Goal: Transaction & Acquisition: Purchase product/service

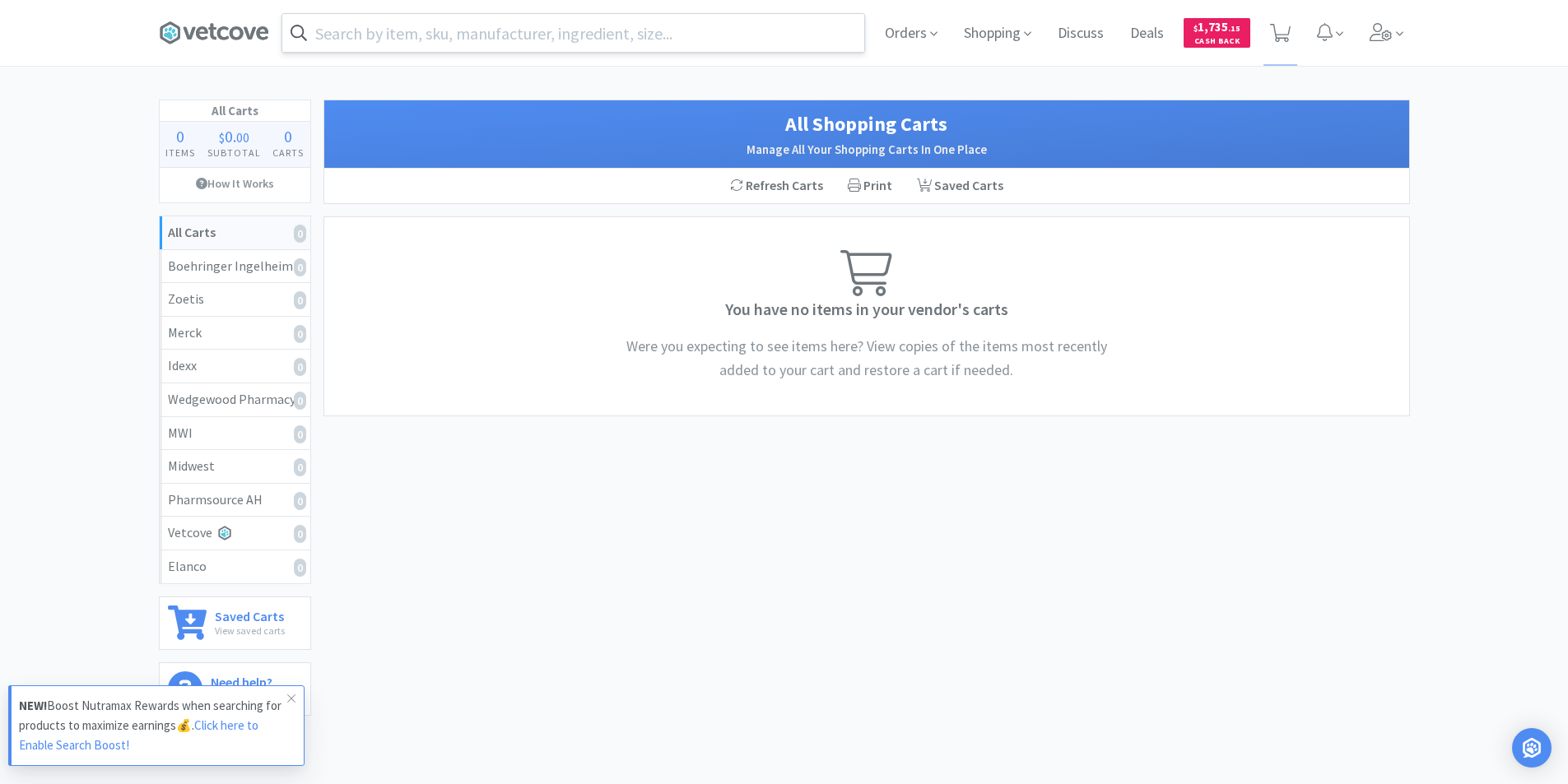
click at [422, 28] on input "text" at bounding box center [573, 33] width 582 height 38
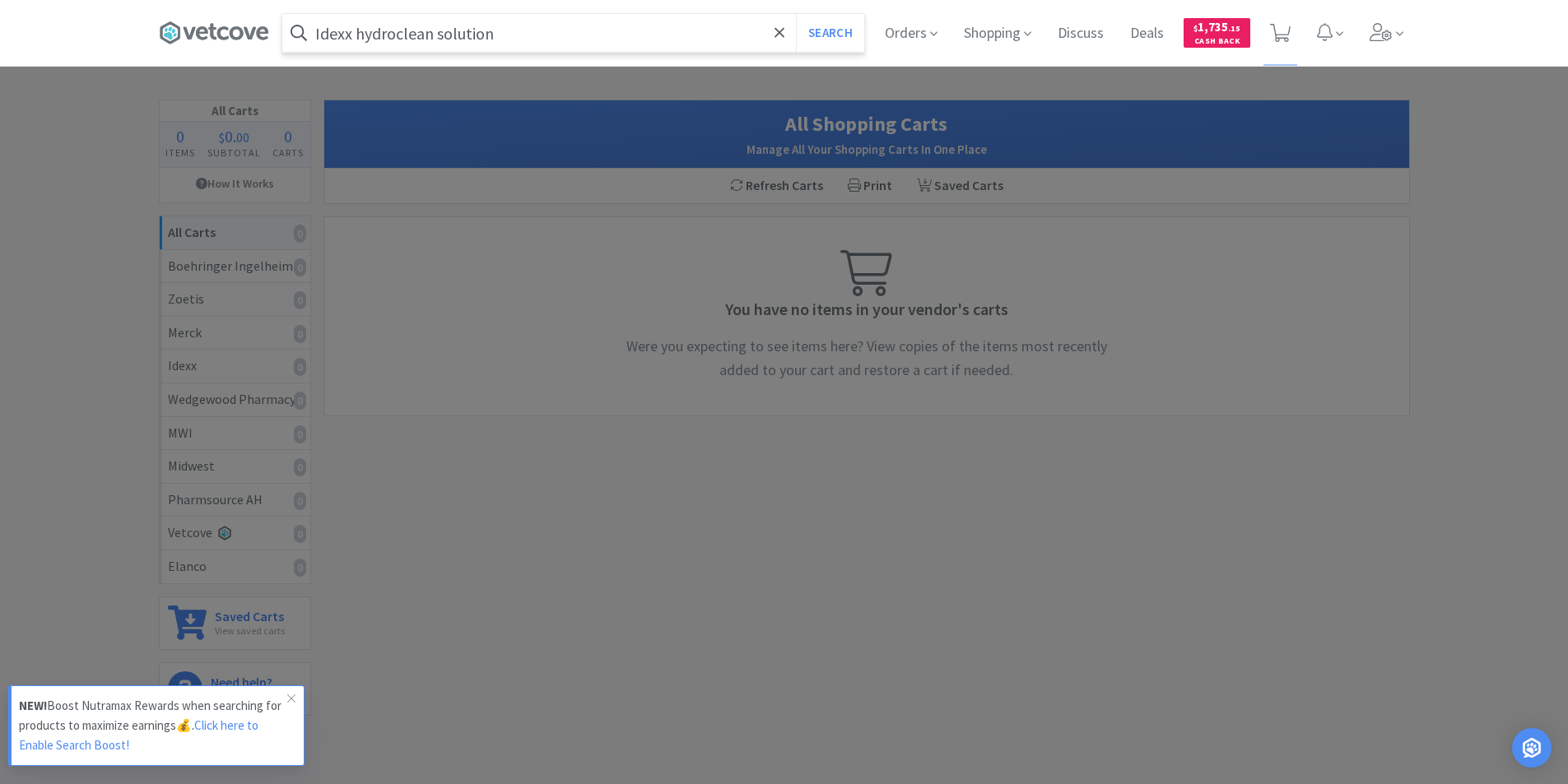
type input "Idexx hydroclean solution"
click at [796, 14] on button "Search" at bounding box center [830, 33] width 68 height 38
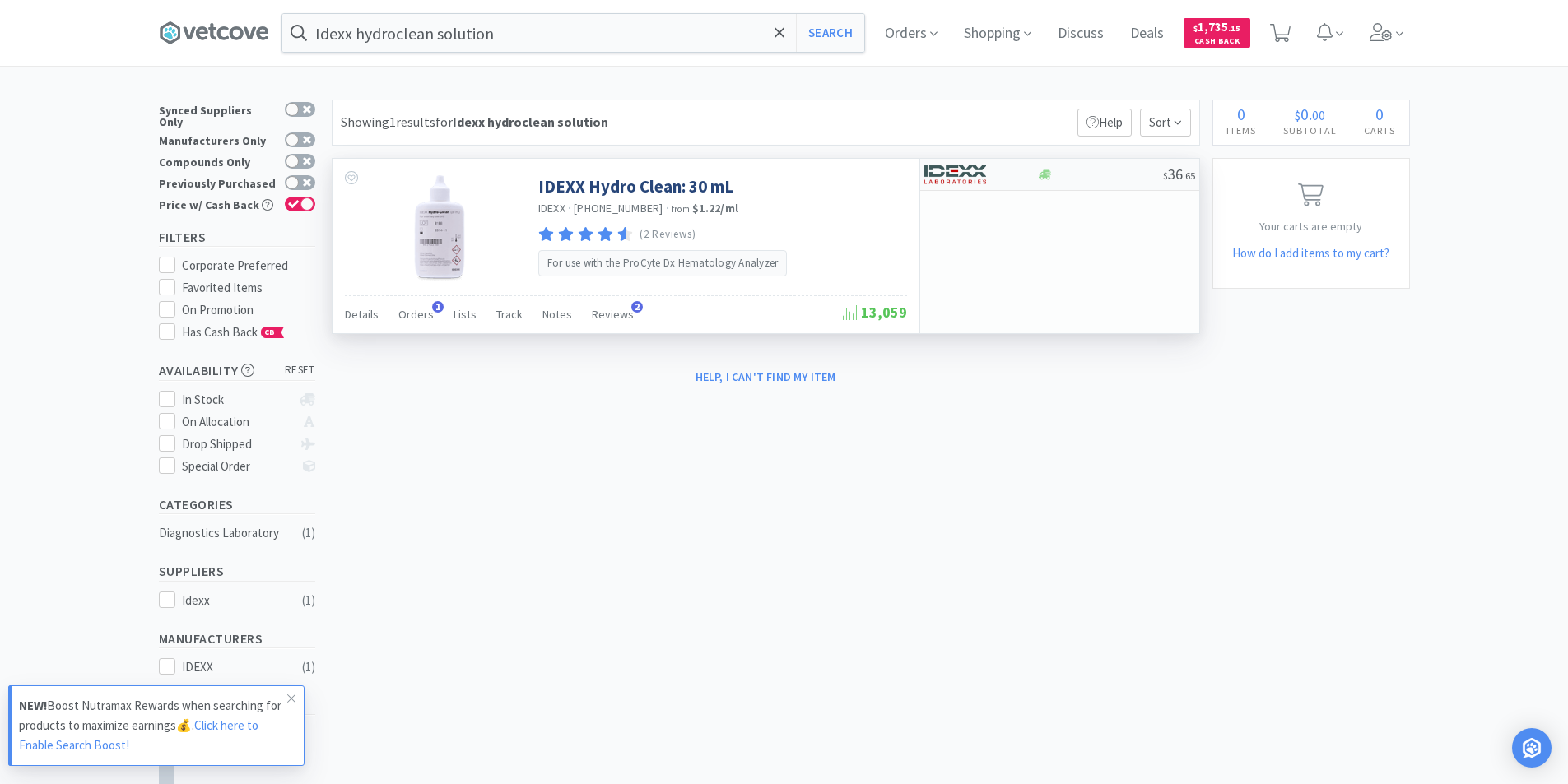
click at [1061, 175] on div at bounding box center [1099, 175] width 126 height 13
select select "1"
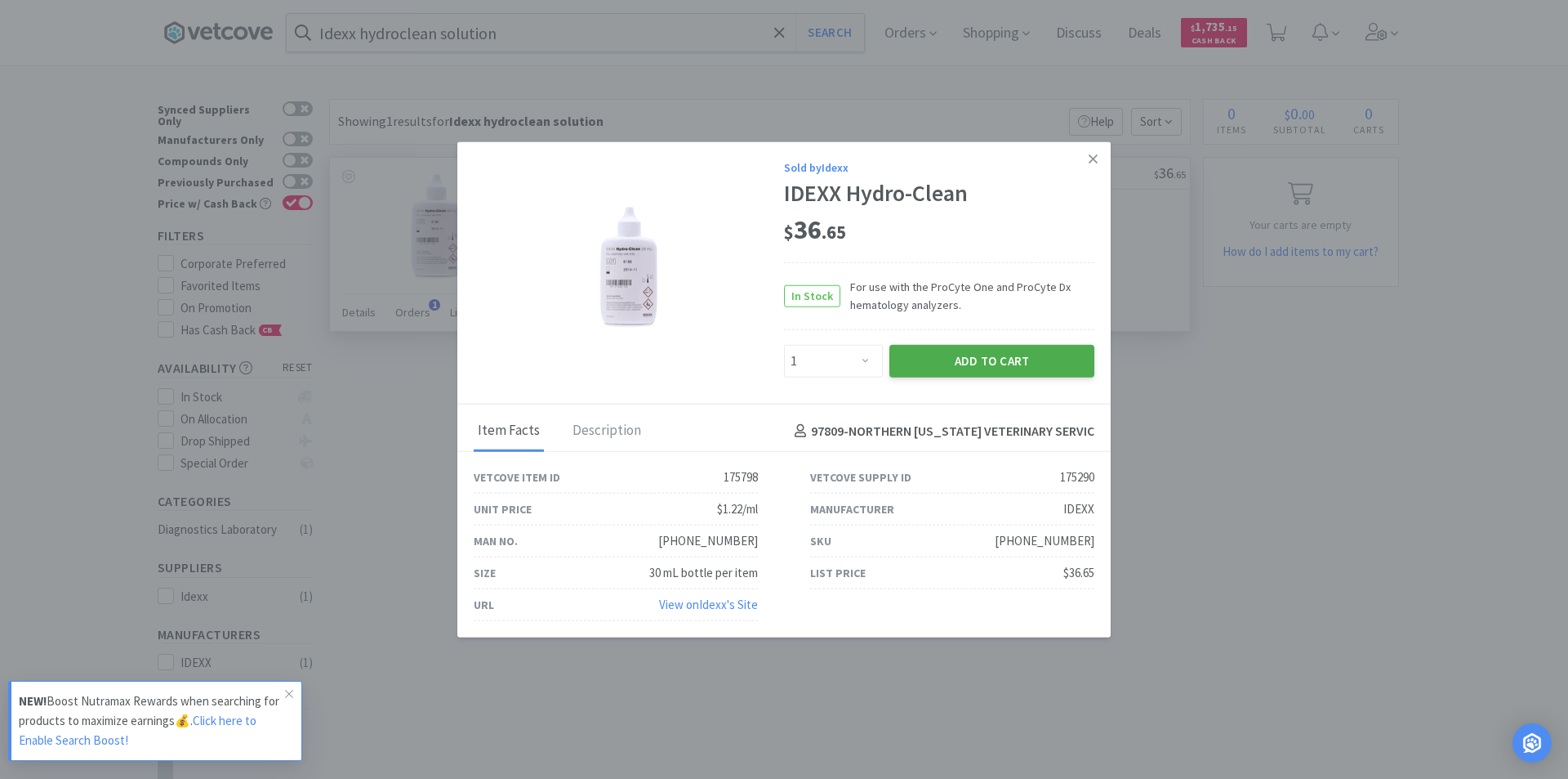
click at [984, 359] on button "Add to Cart" at bounding box center [992, 361] width 205 height 33
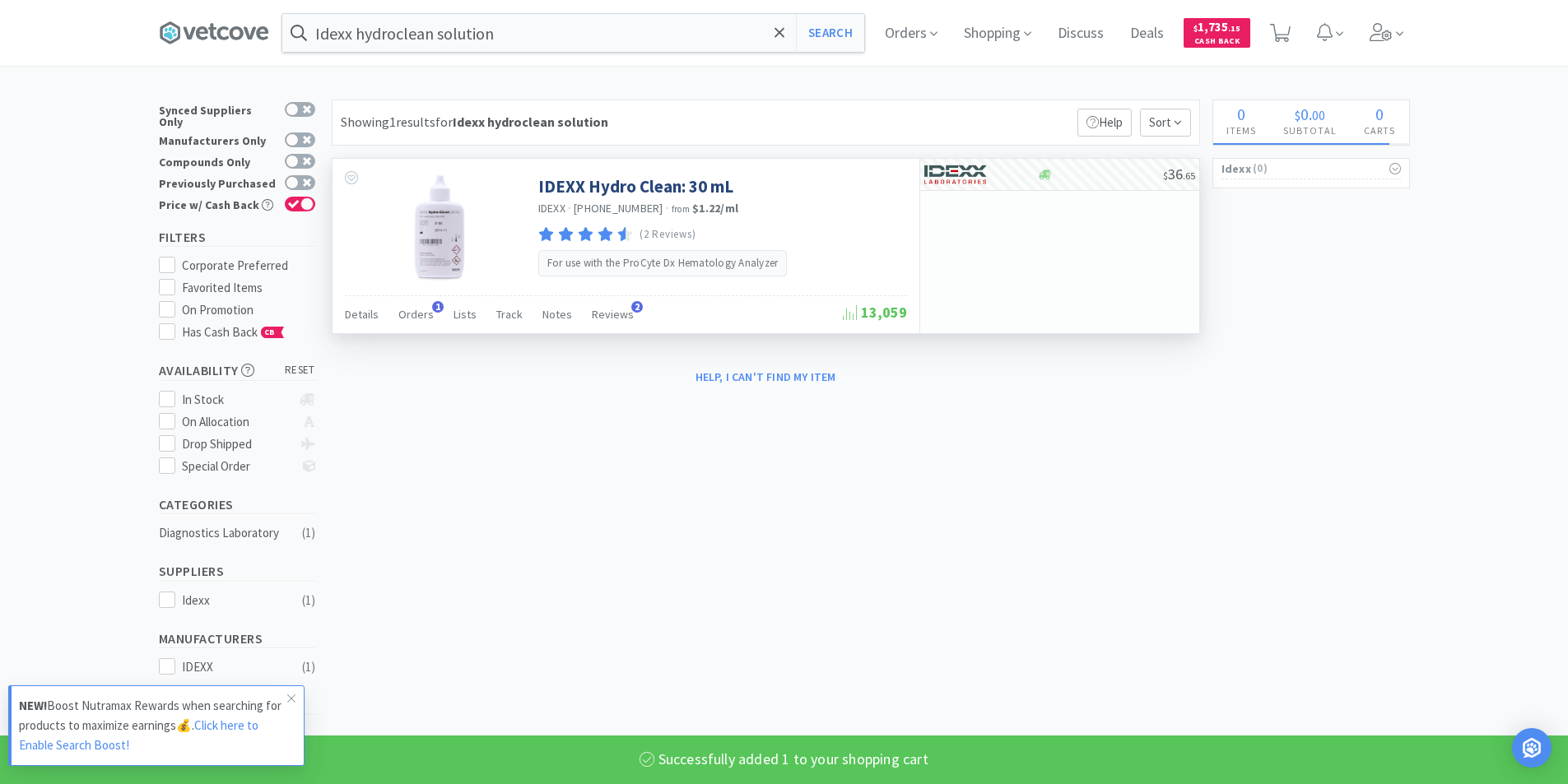
select select "1"
click at [518, 30] on input "Idexx hydroclean solution" at bounding box center [573, 33] width 582 height 38
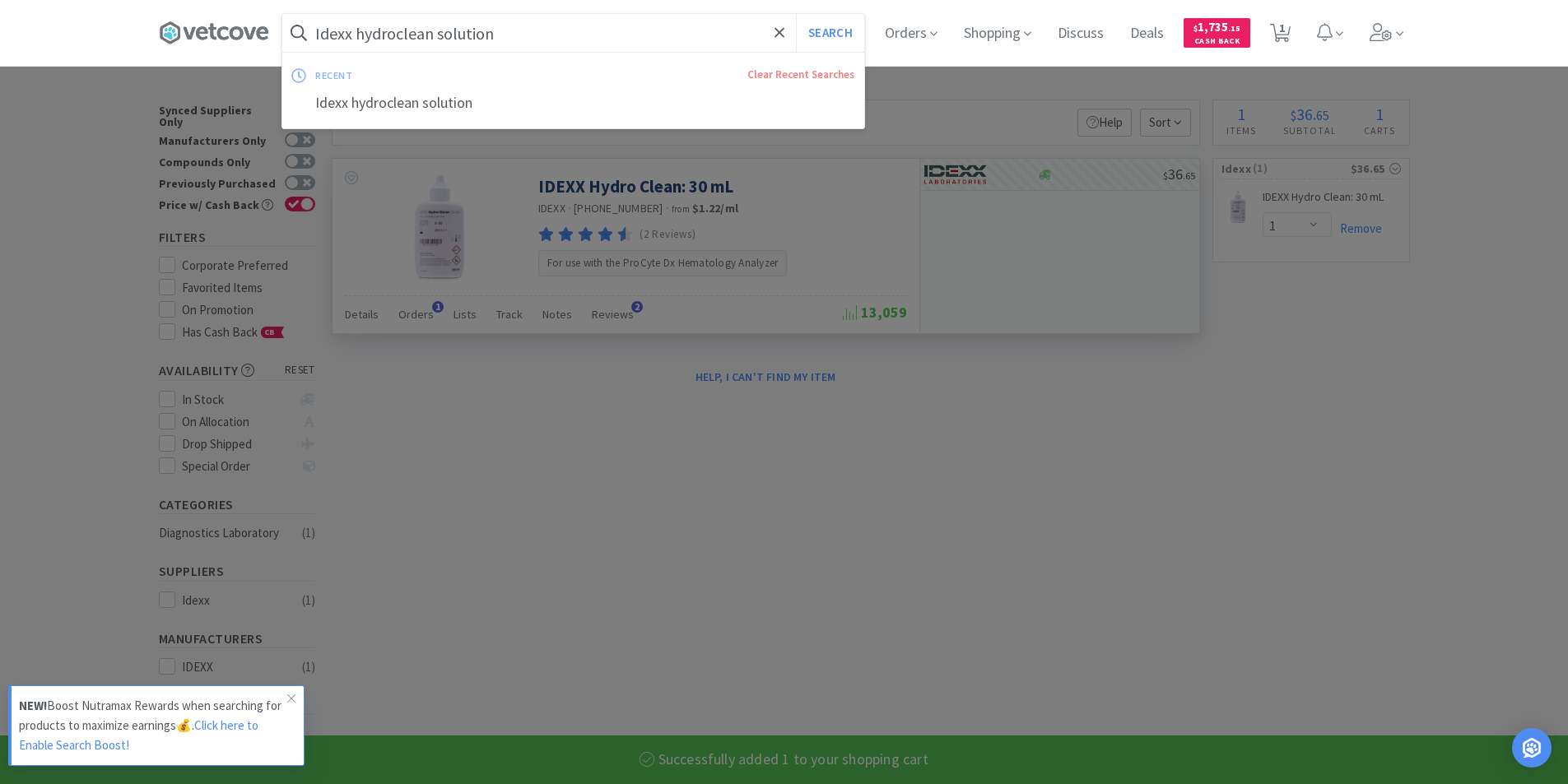
click at [519, 30] on input "Idexx hydroclean solution" at bounding box center [573, 33] width 582 height 38
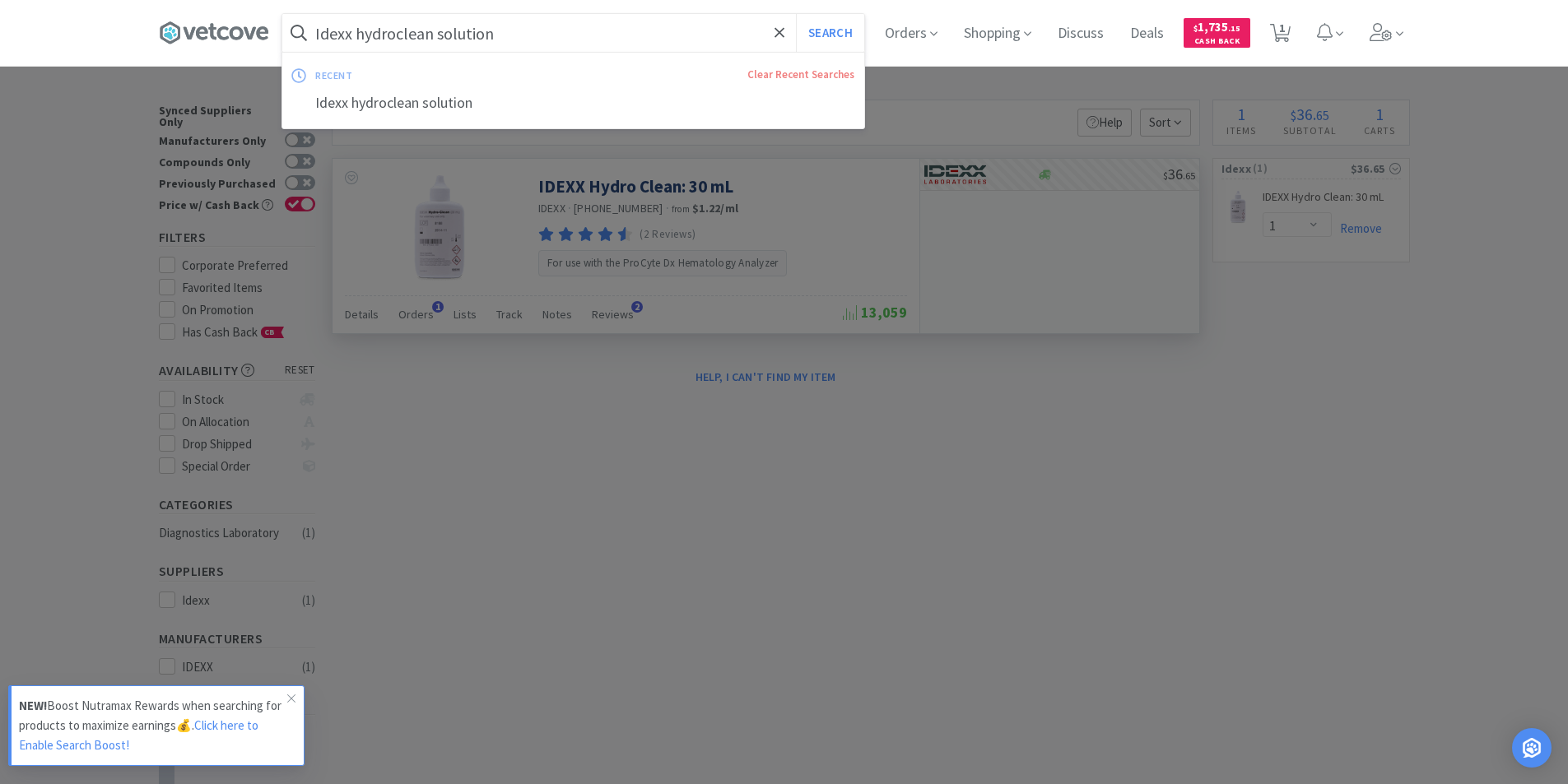
click at [498, 32] on input "Idexx hydroclean solution" at bounding box center [573, 33] width 582 height 38
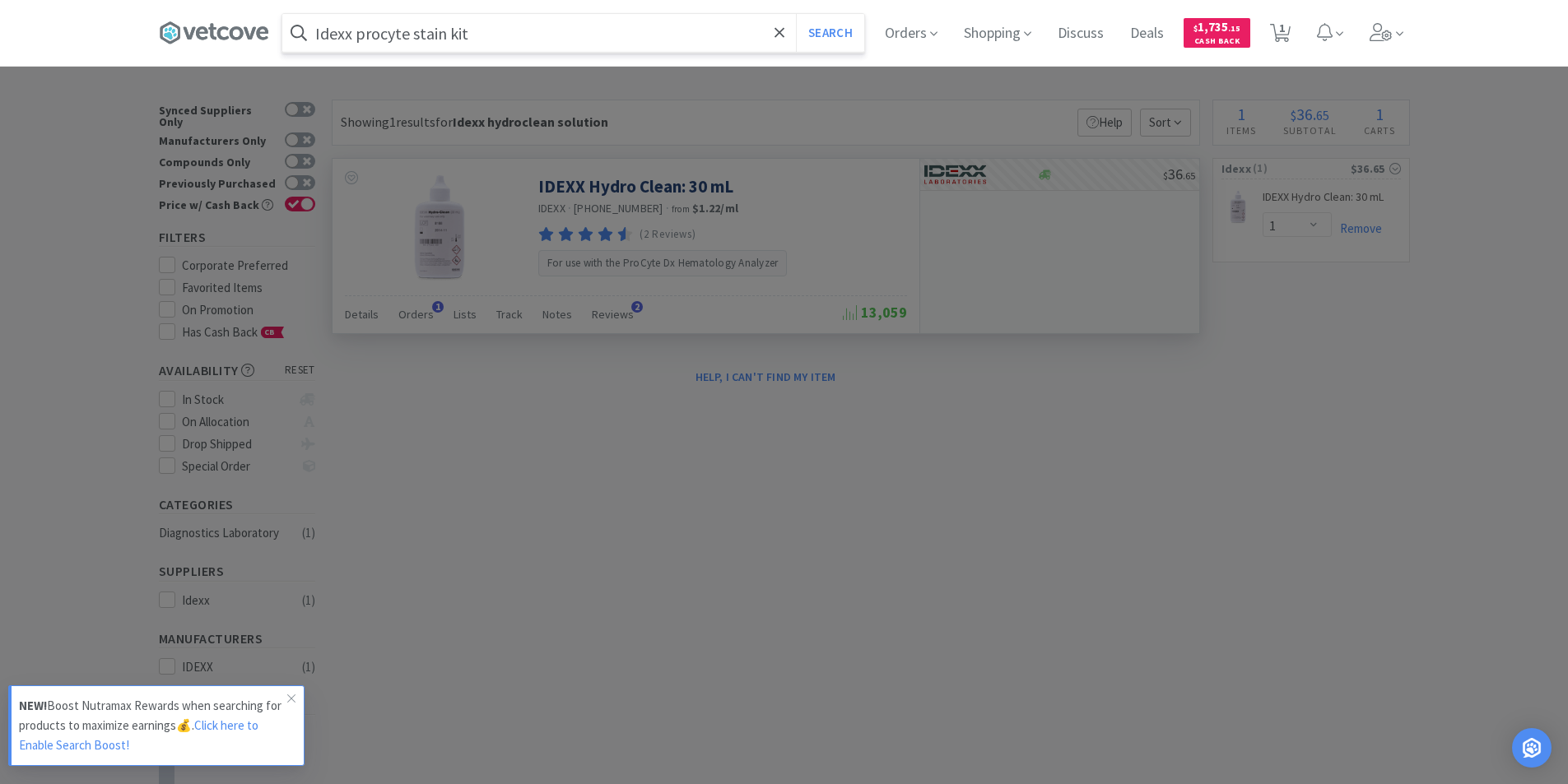
click at [796, 14] on button "Search" at bounding box center [830, 33] width 68 height 38
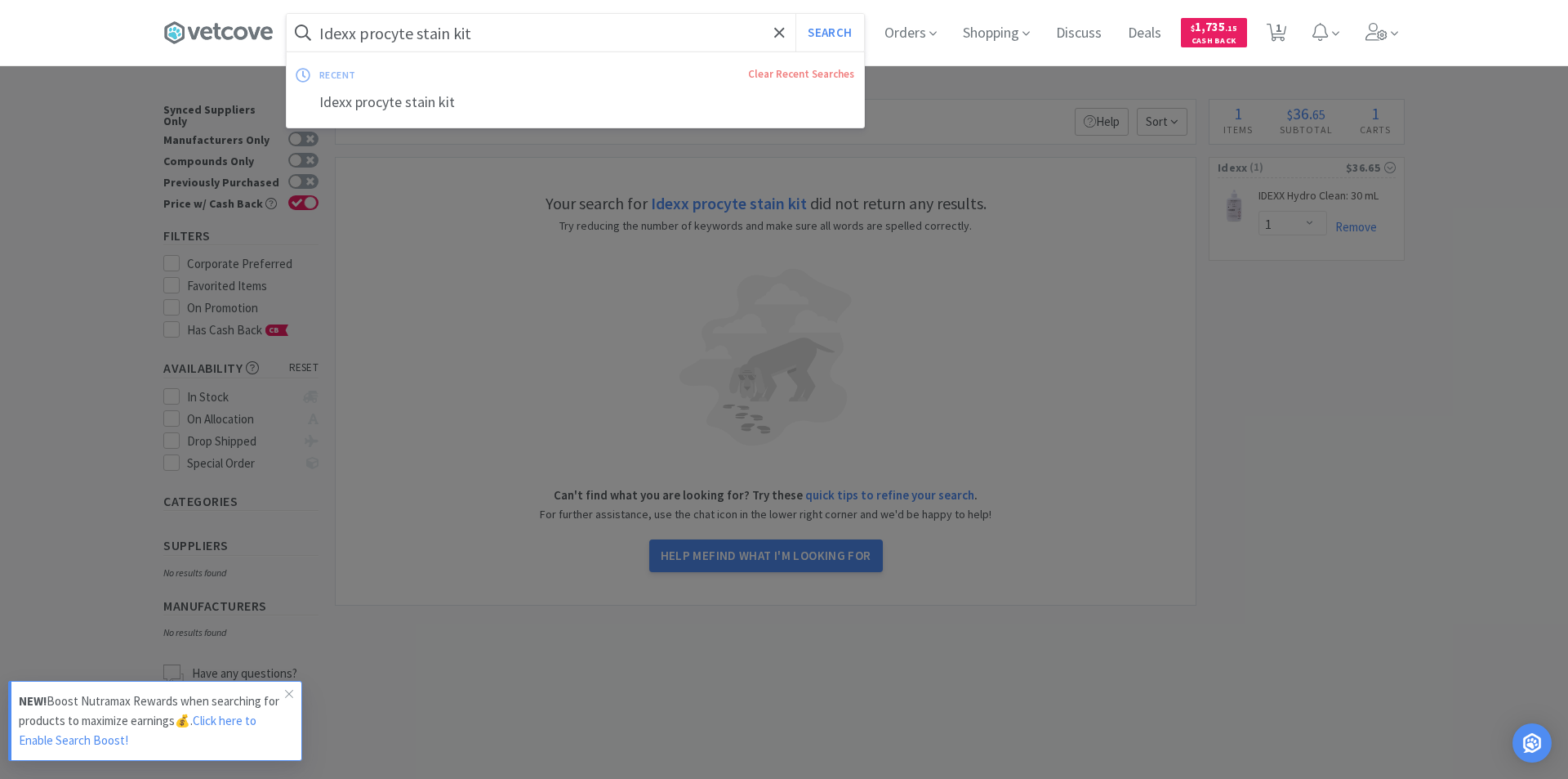
click at [355, 31] on input "Idexx procyte stain kit" at bounding box center [576, 33] width 577 height 37
drag, startPoint x: 355, startPoint y: 31, endPoint x: 303, endPoint y: 31, distance: 52.0
click at [303, 31] on form "Idexx procyte stain kit Search" at bounding box center [576, 33] width 577 height 37
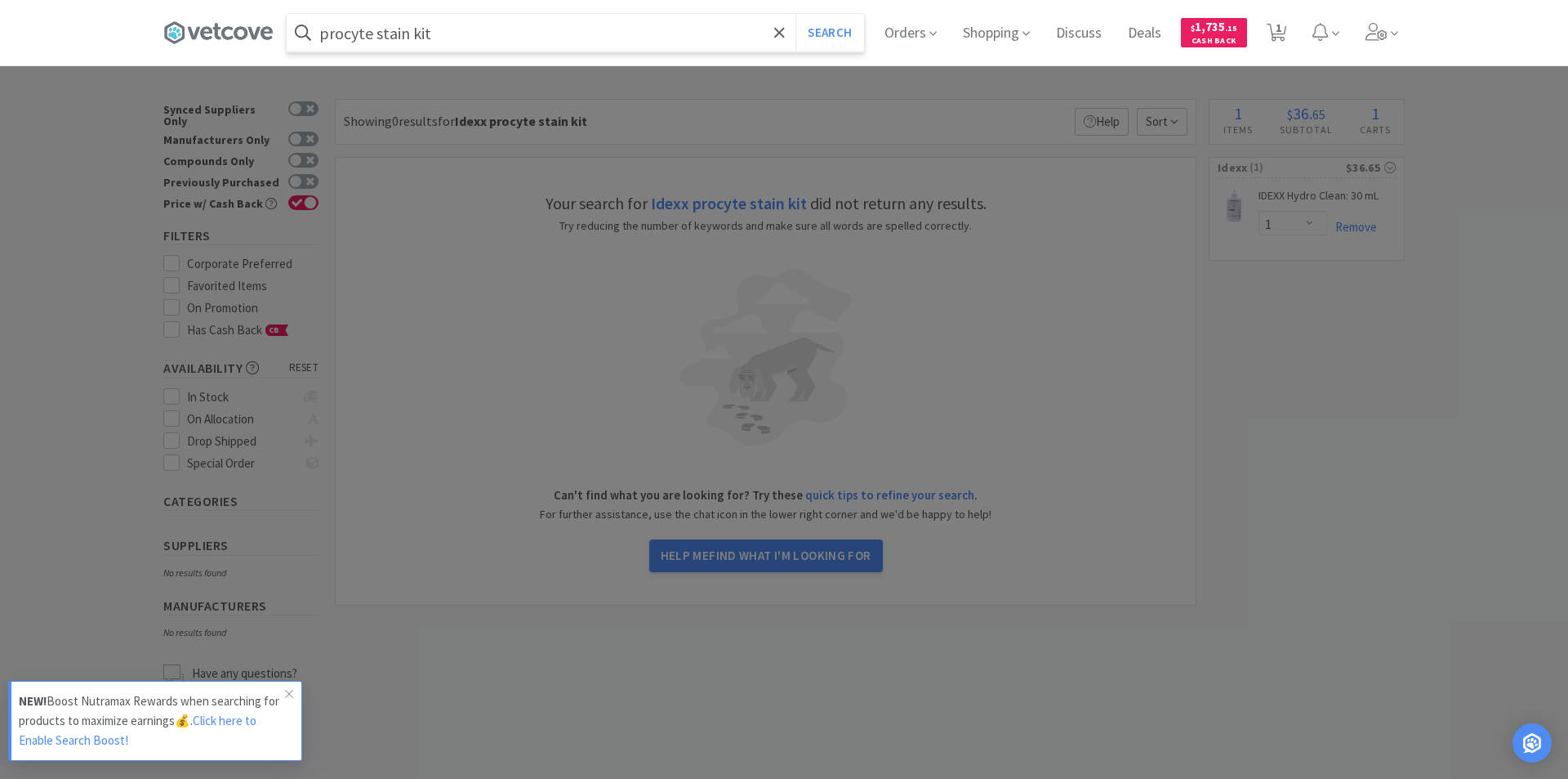
type input "procyte stain kit"
click at [796, 14] on button "Search" at bounding box center [829, 33] width 68 height 37
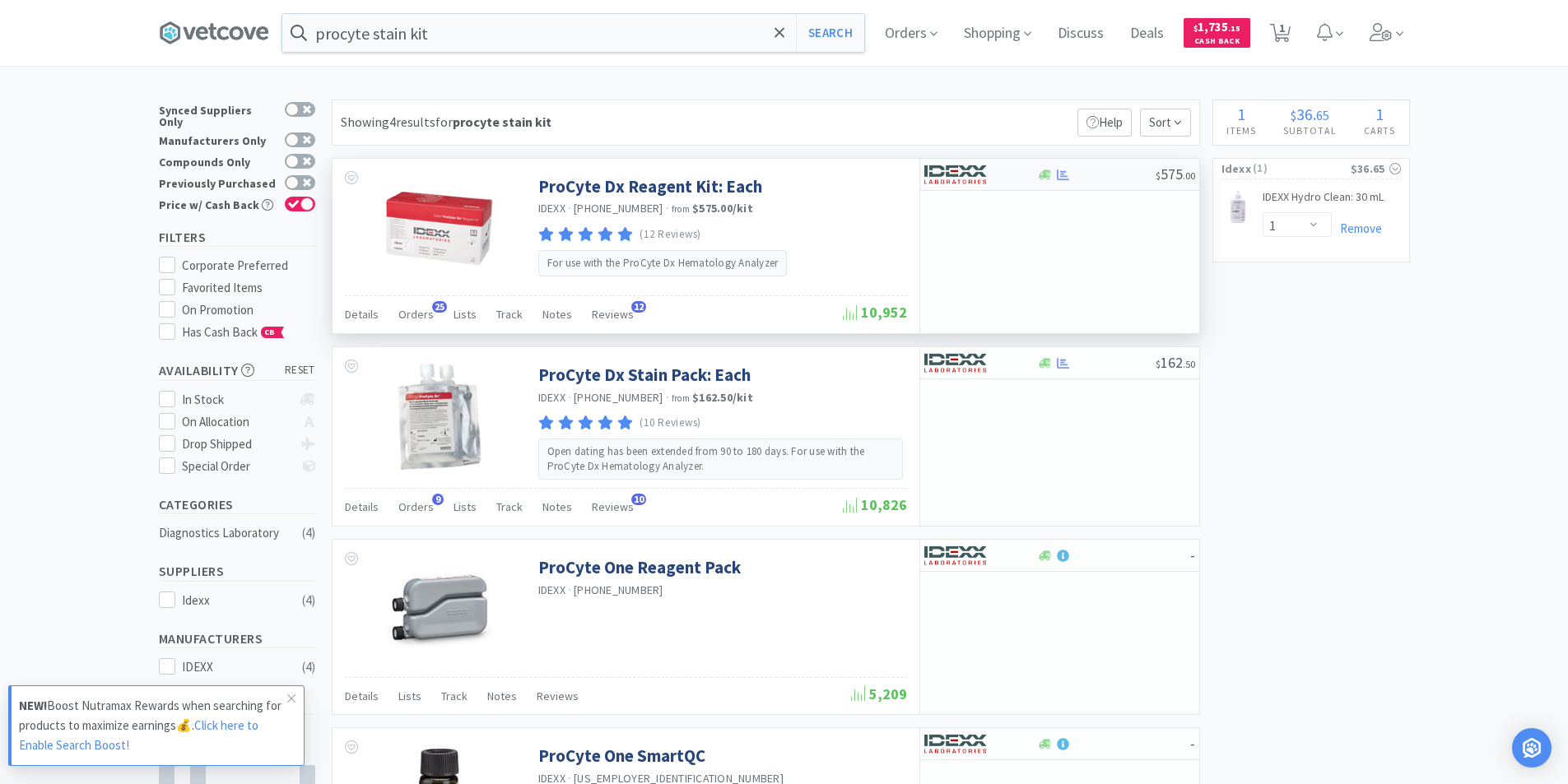
click at [1076, 179] on div at bounding box center [1096, 175] width 118 height 13
select select "1"
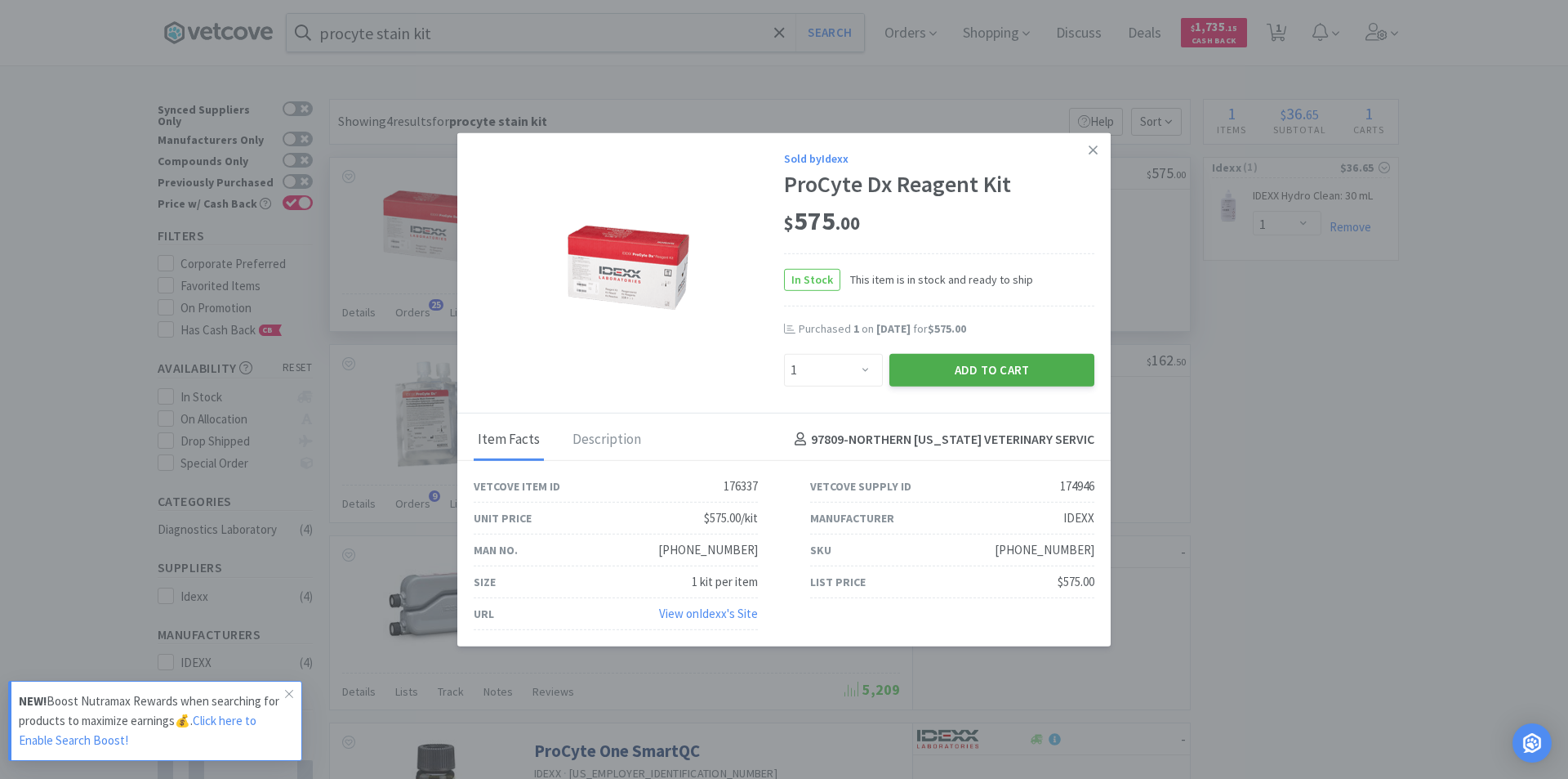
click at [978, 369] on button "Add to Cart" at bounding box center [992, 369] width 205 height 33
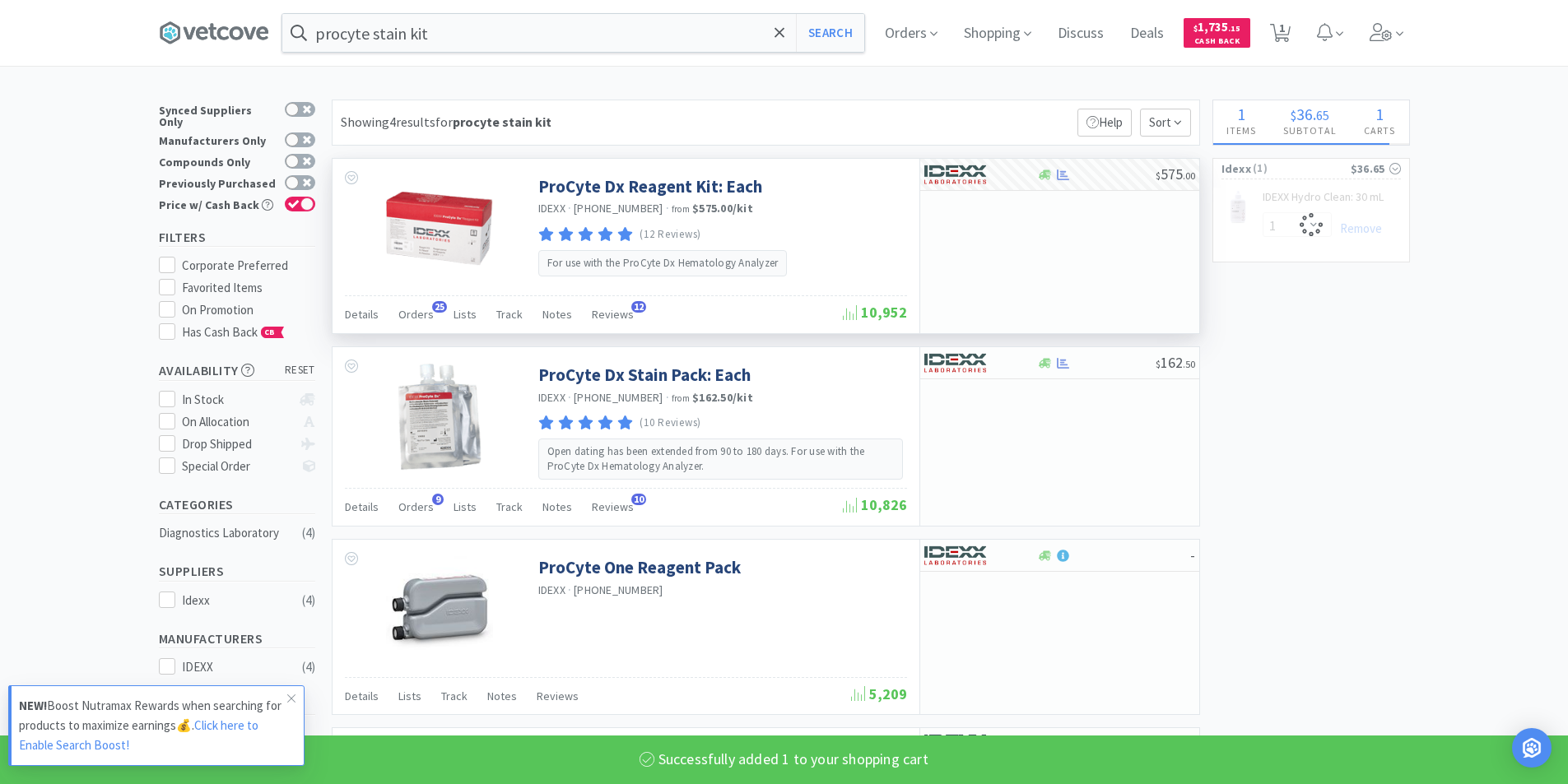
select select "1"
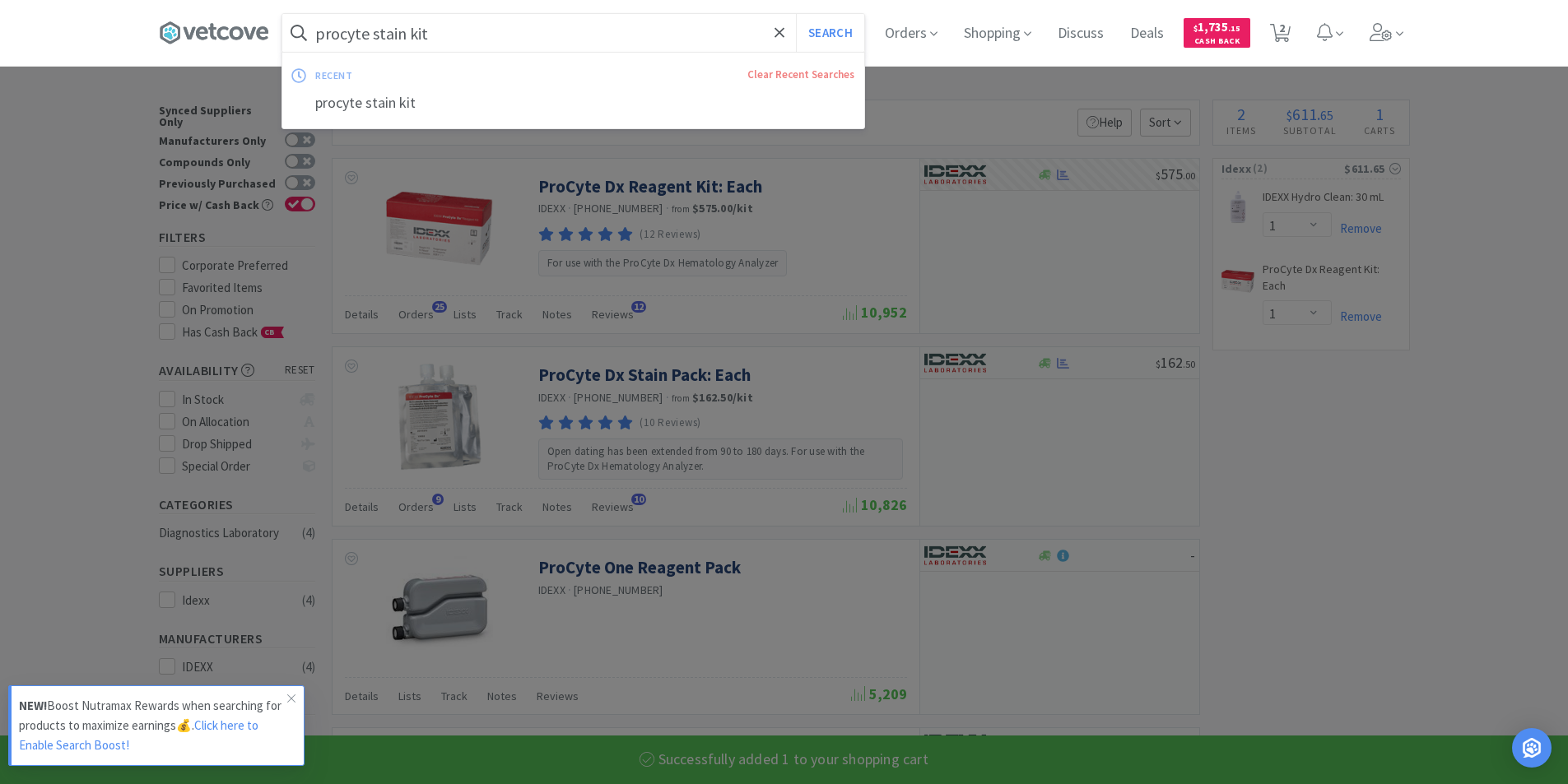
click at [449, 32] on input "procyte stain kit" at bounding box center [573, 33] width 582 height 38
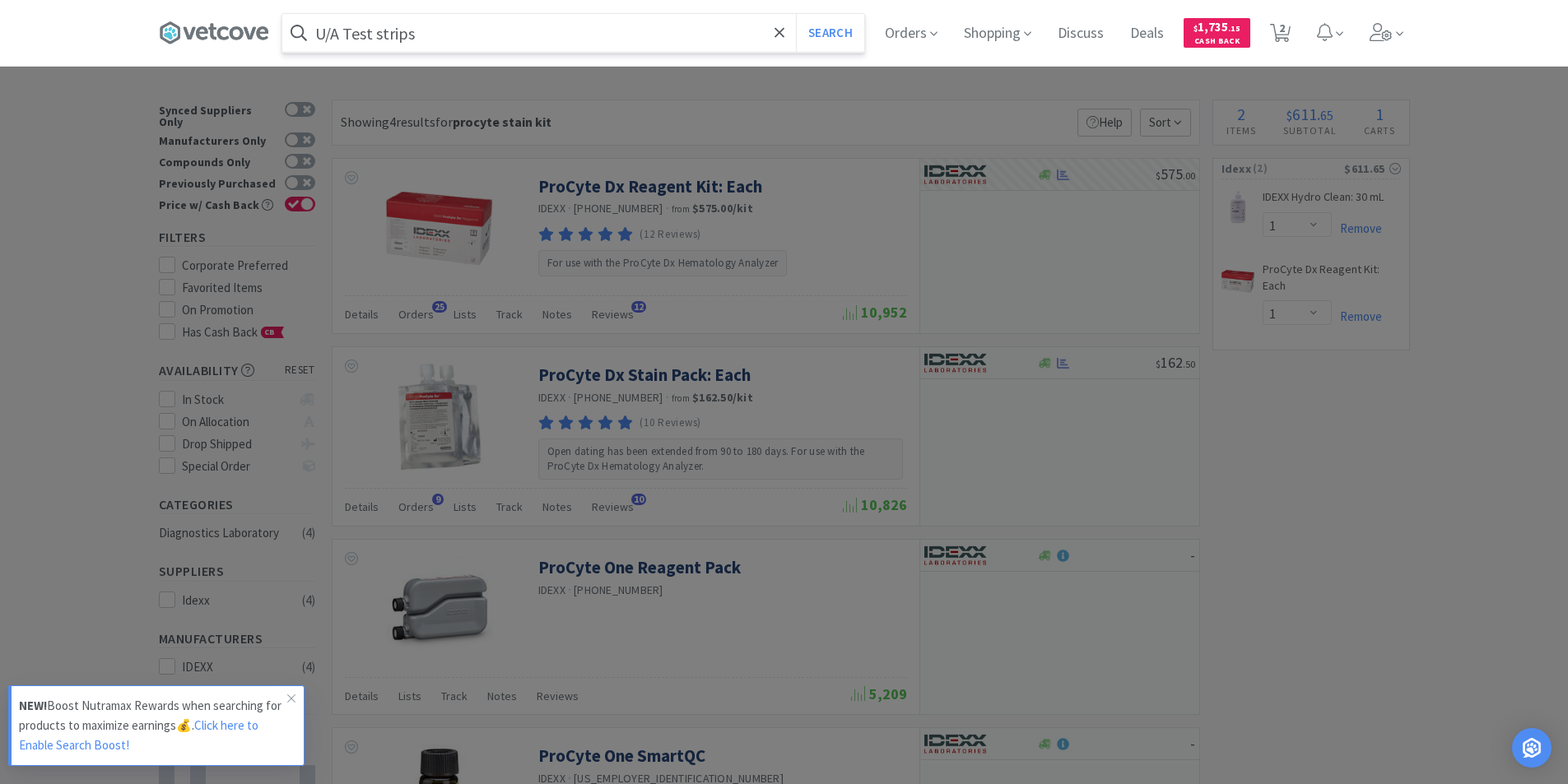
type input "U/A Test strips"
click at [796, 14] on button "Search" at bounding box center [830, 33] width 68 height 38
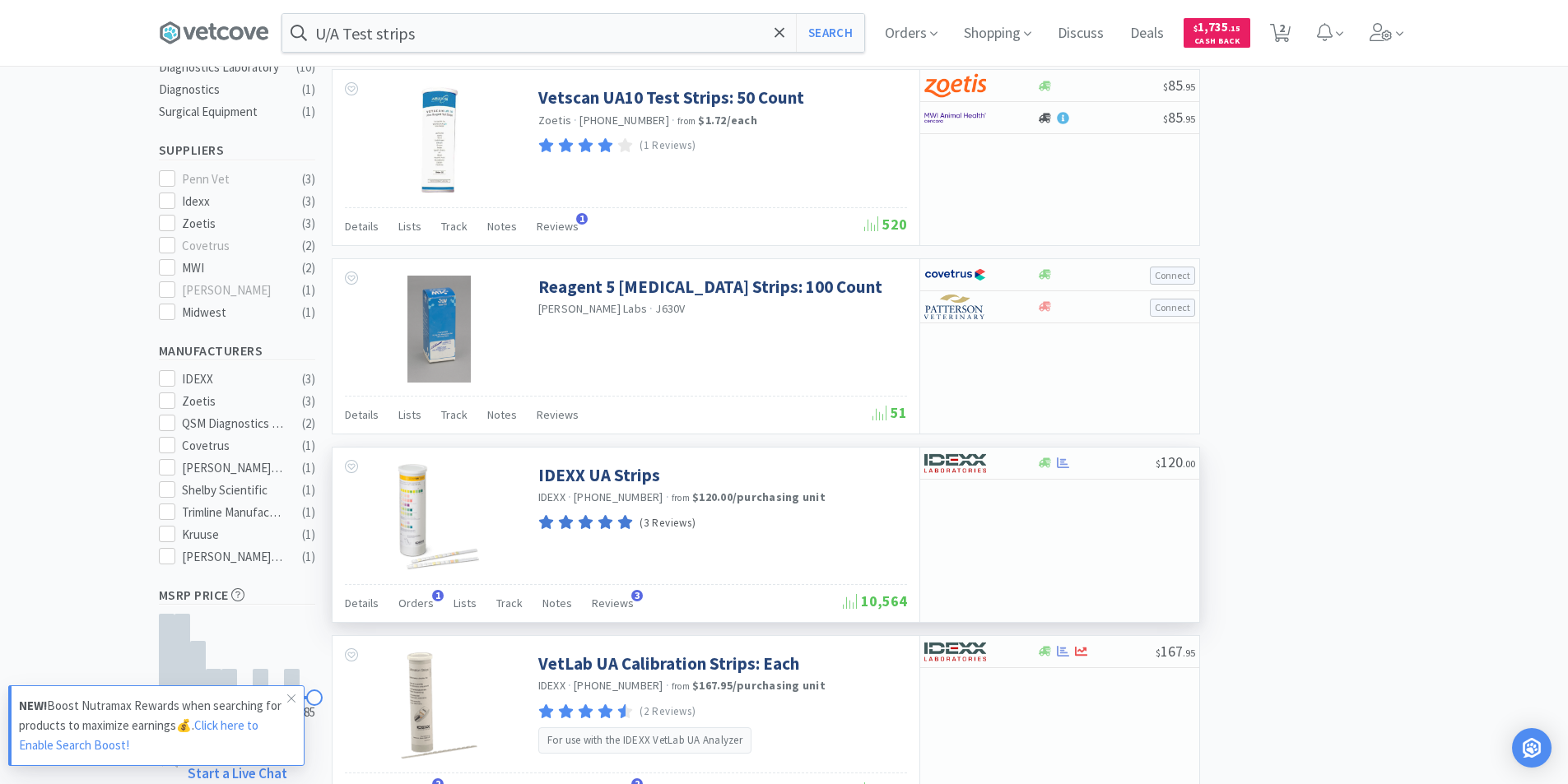
scroll to position [493, 0]
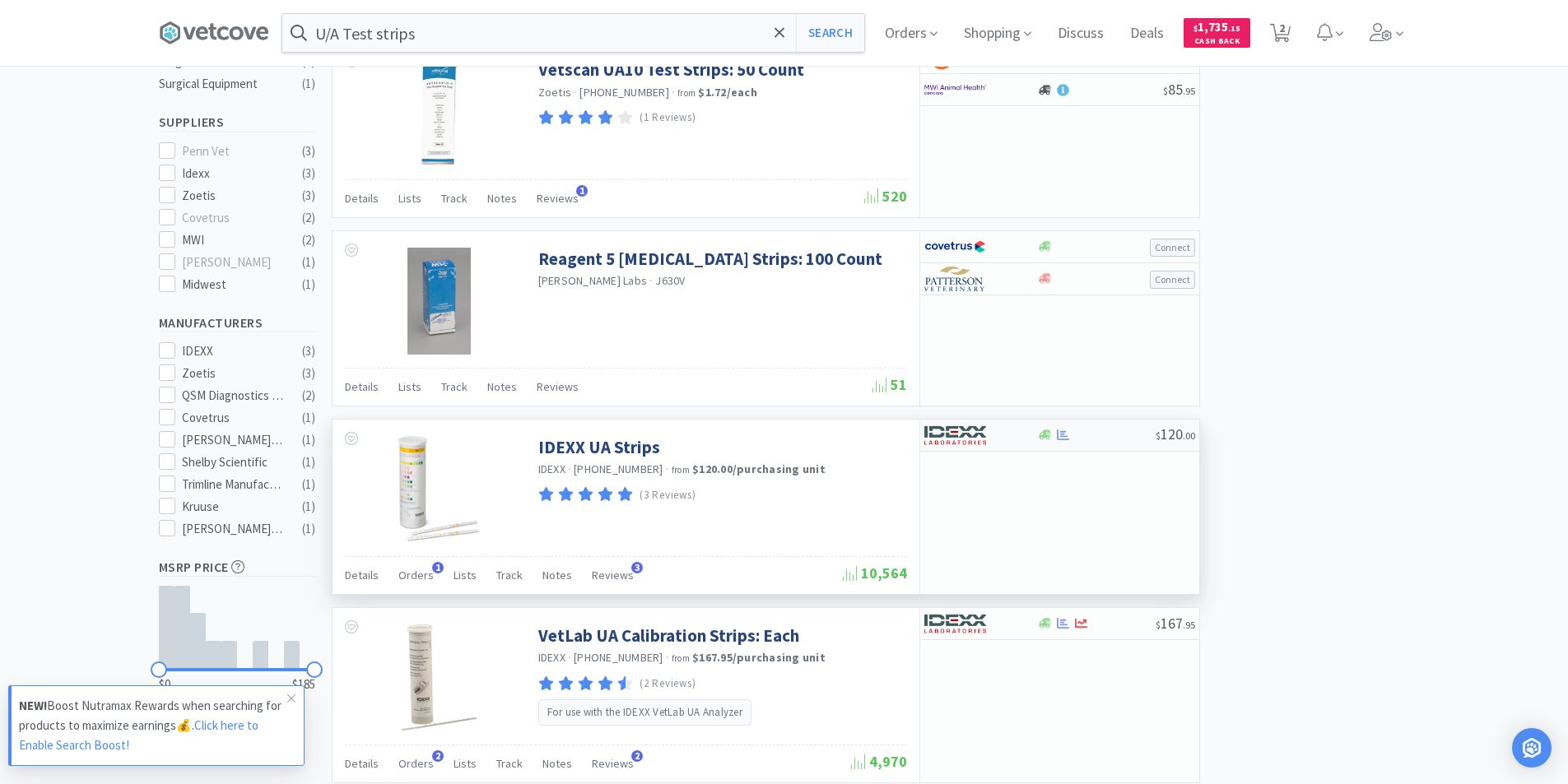
click at [1023, 431] on div at bounding box center [981, 434] width 113 height 28
select select "1"
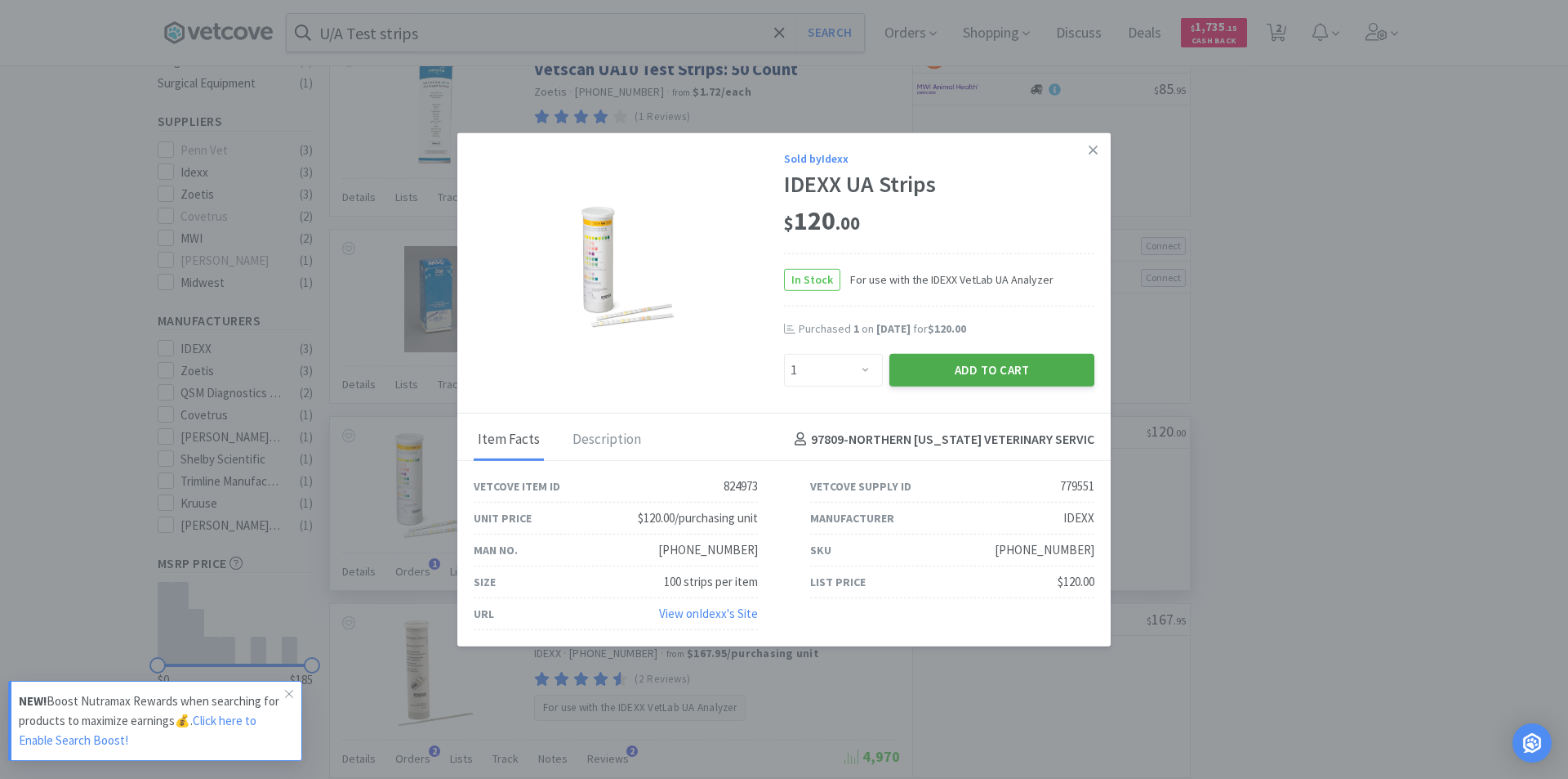
click at [909, 373] on button "Add to Cart" at bounding box center [992, 369] width 205 height 33
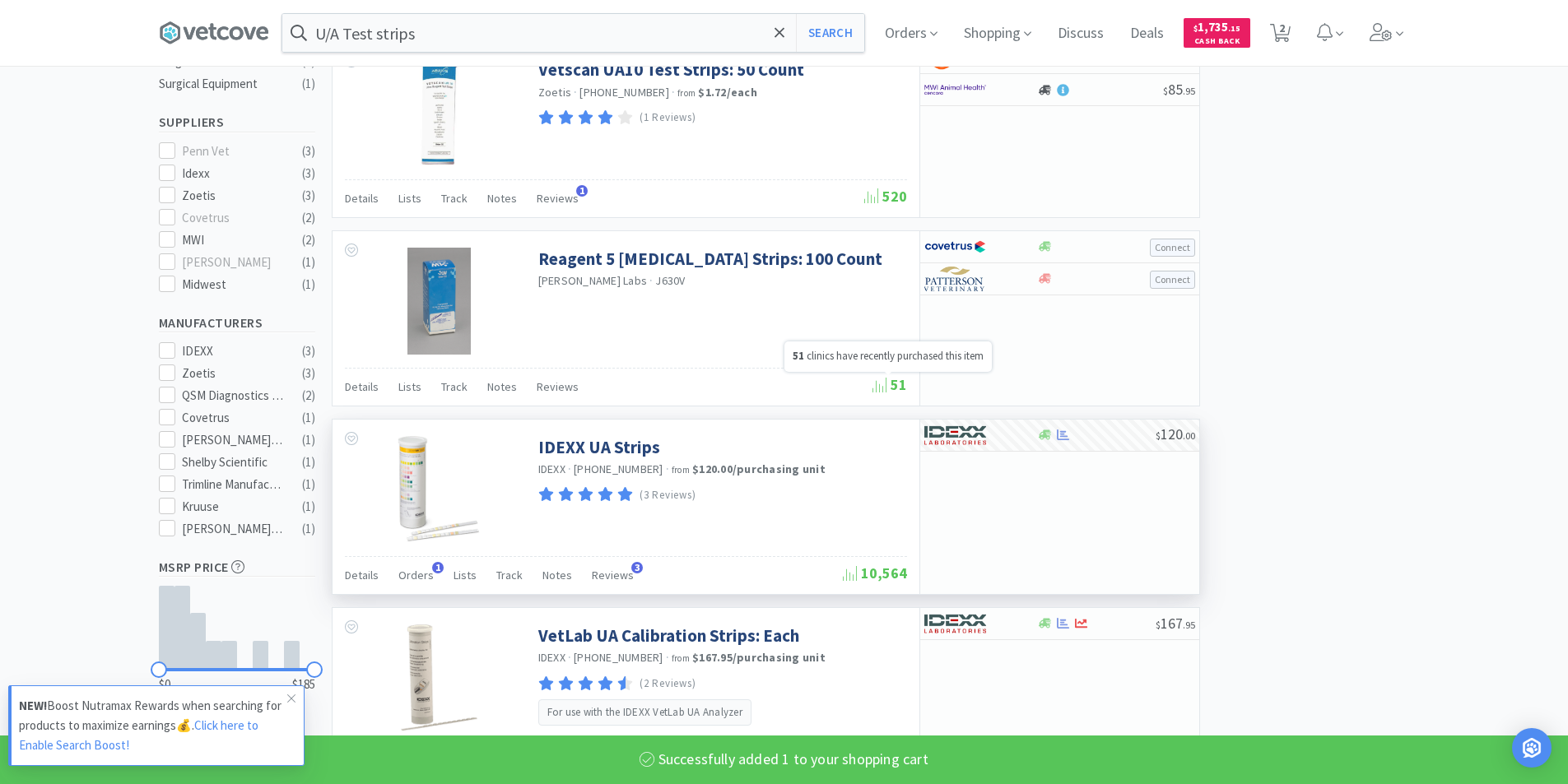
select select "1"
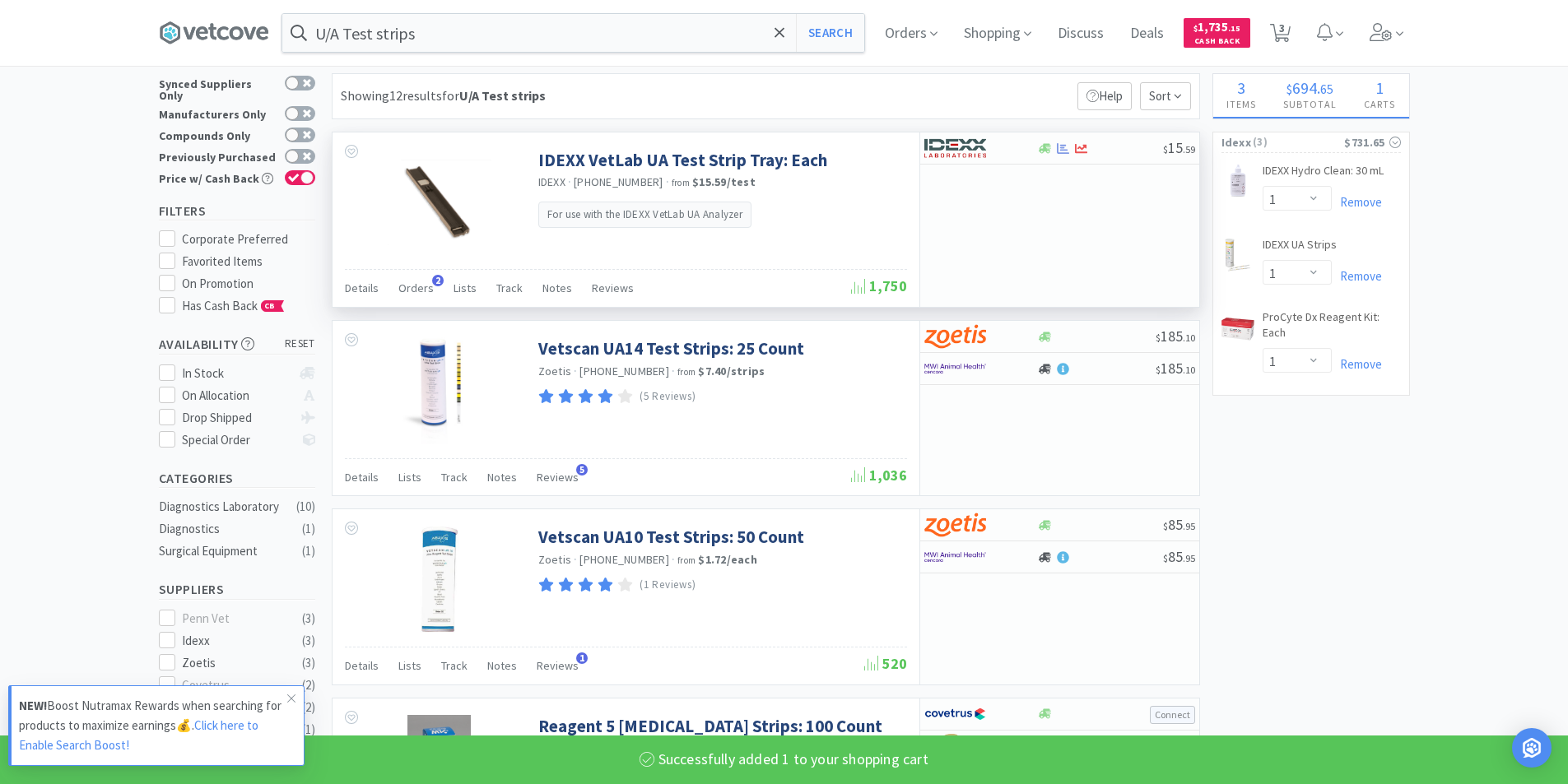
scroll to position [0, 0]
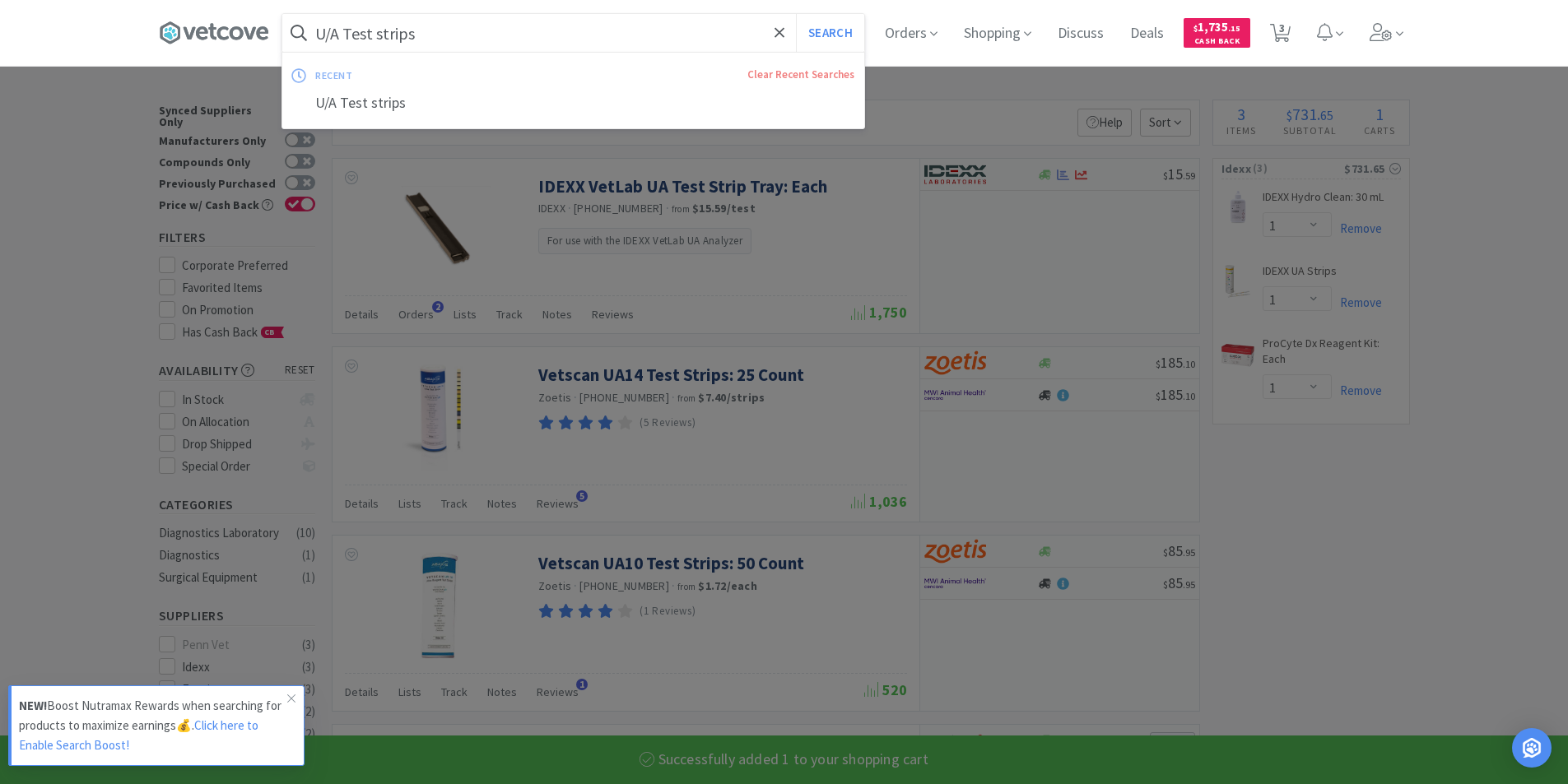
click at [431, 31] on input "U/A Test strips" at bounding box center [573, 33] width 582 height 38
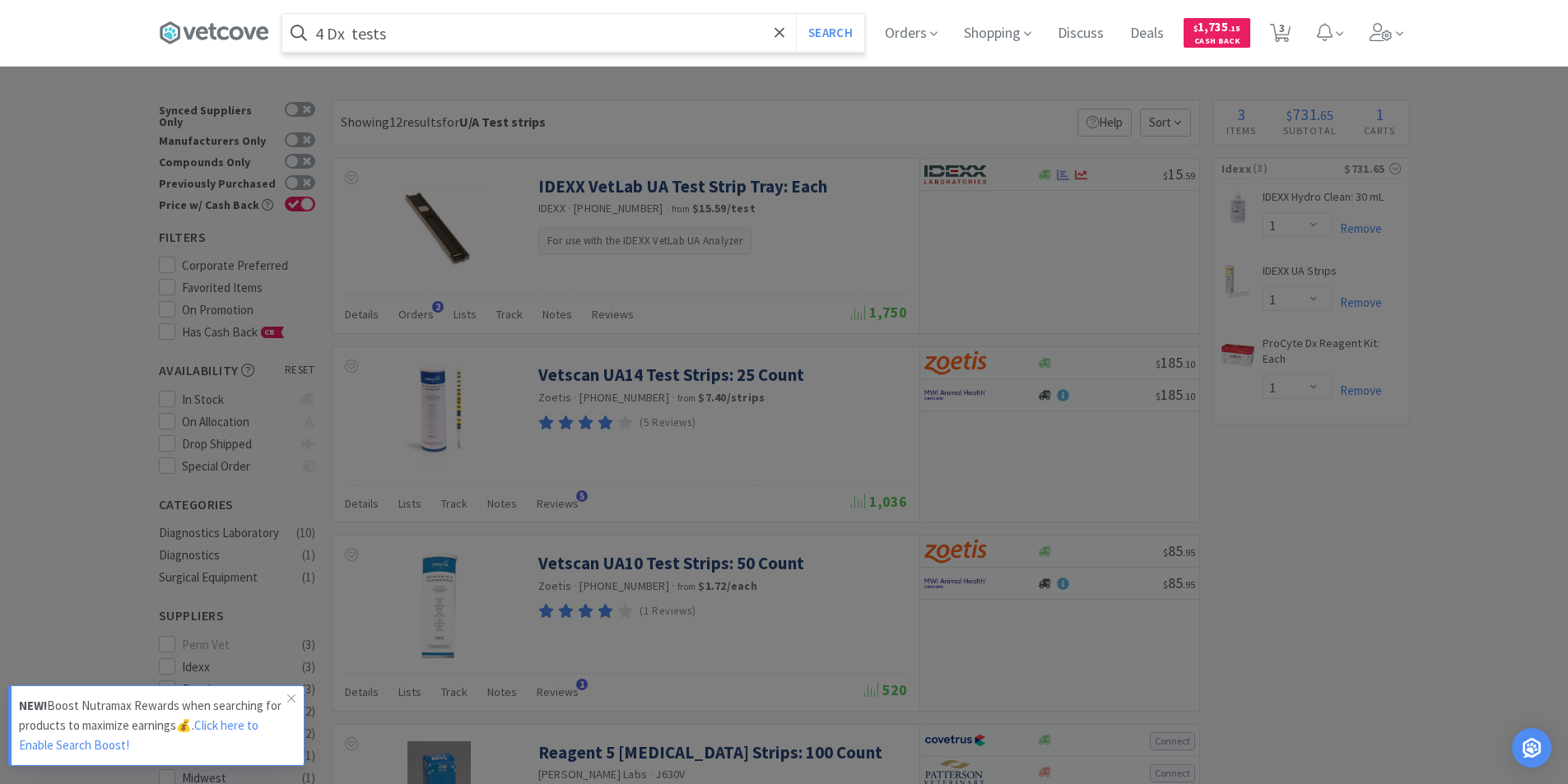
click at [796, 14] on button "Search" at bounding box center [830, 33] width 68 height 38
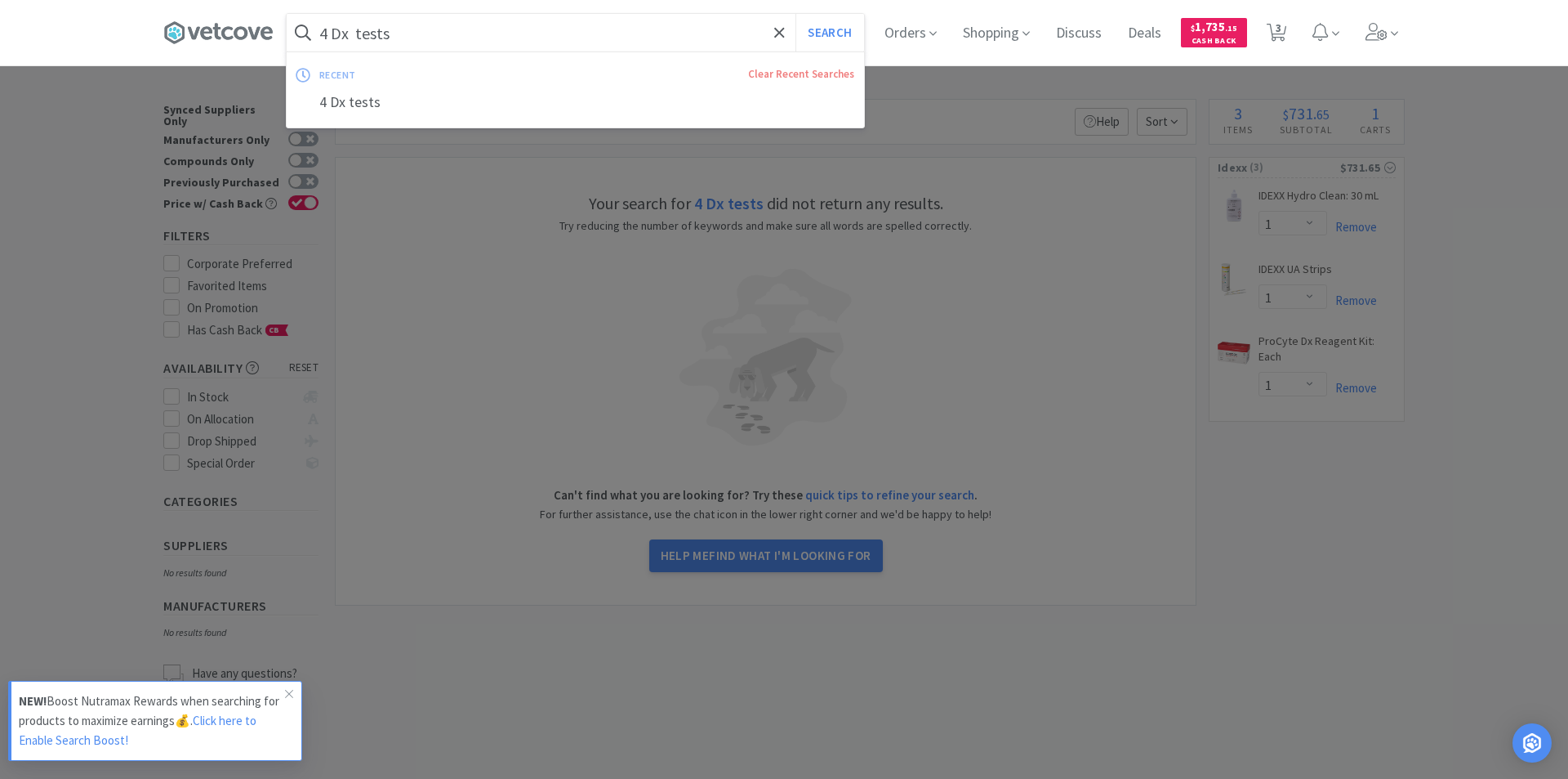
click at [446, 45] on input "4 Dx tests" at bounding box center [576, 33] width 577 height 37
click at [415, 35] on input "4 Dx tests" at bounding box center [576, 33] width 577 height 37
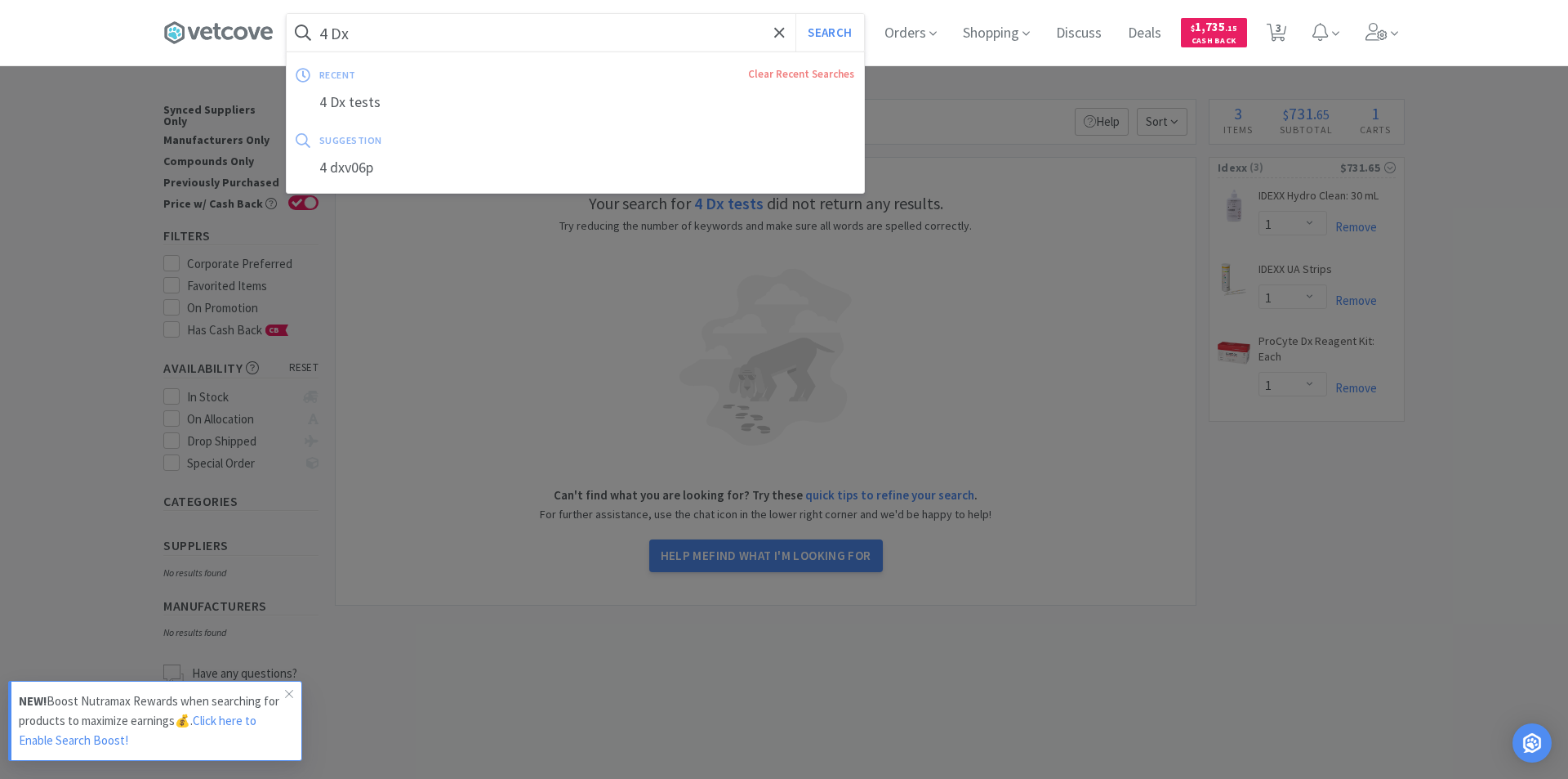
click at [796, 14] on button "Search" at bounding box center [829, 33] width 68 height 37
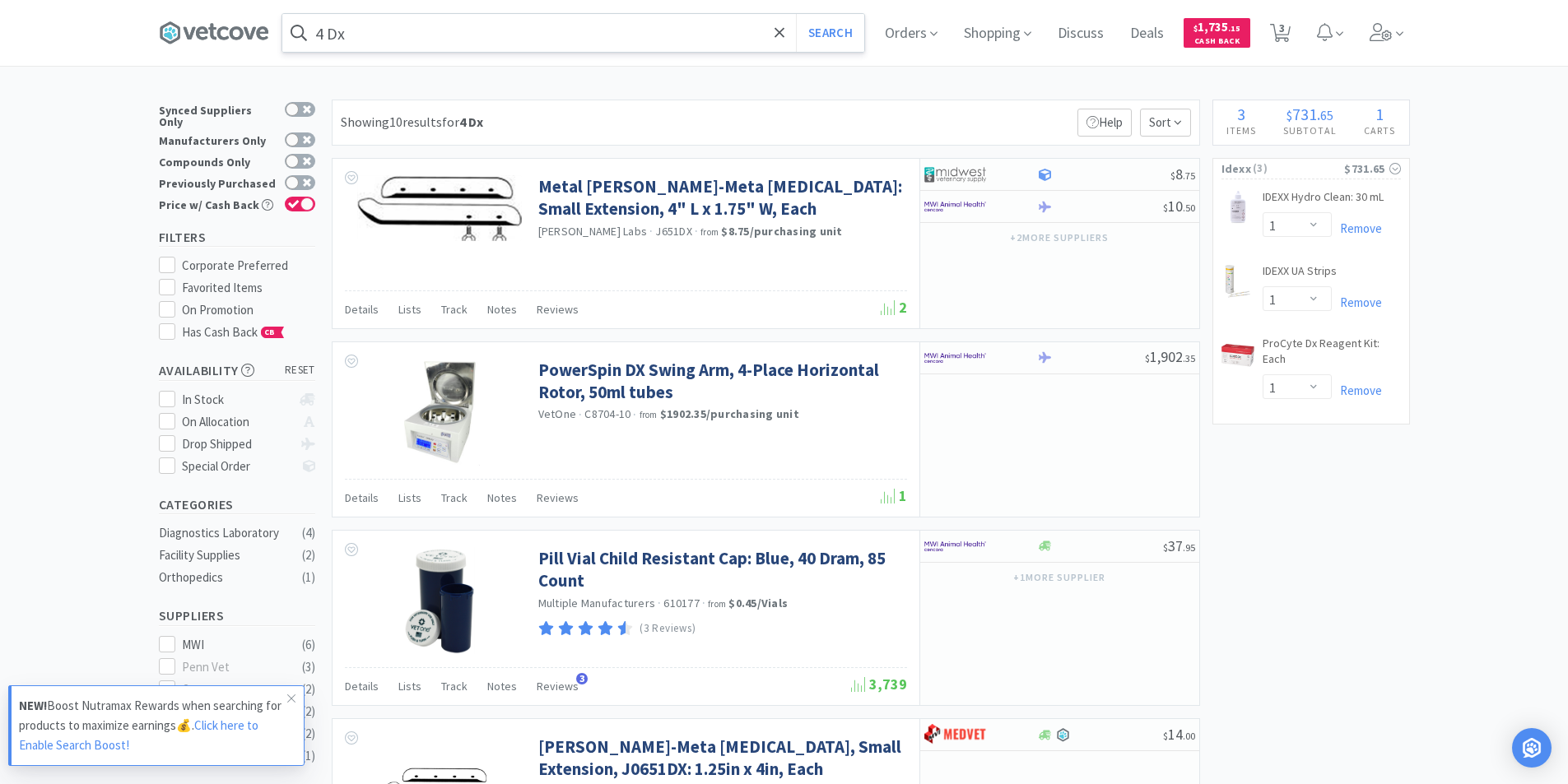
click at [379, 37] on input "4 Dx" at bounding box center [573, 33] width 582 height 38
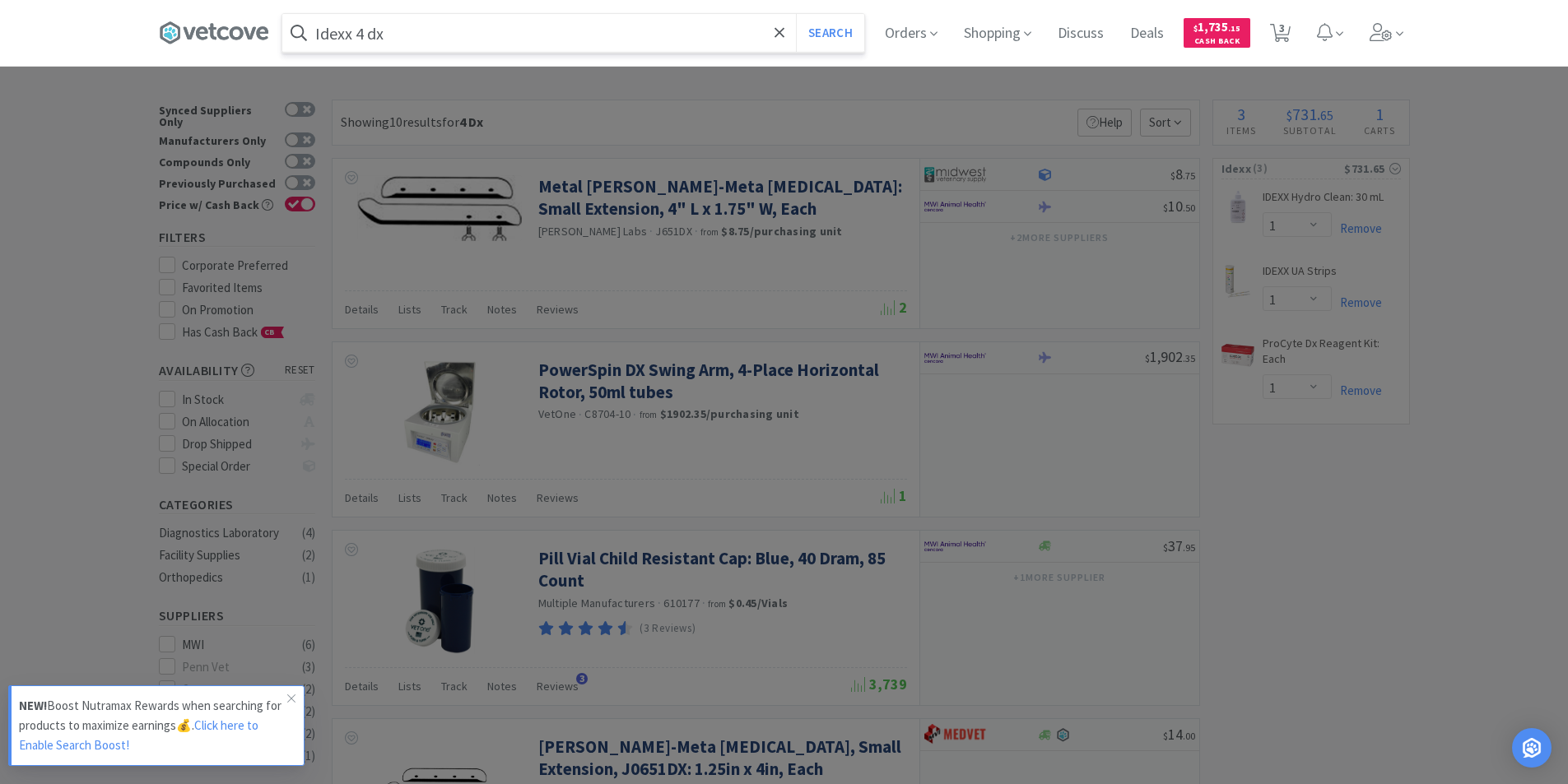
click at [796, 14] on button "Search" at bounding box center [830, 33] width 68 height 38
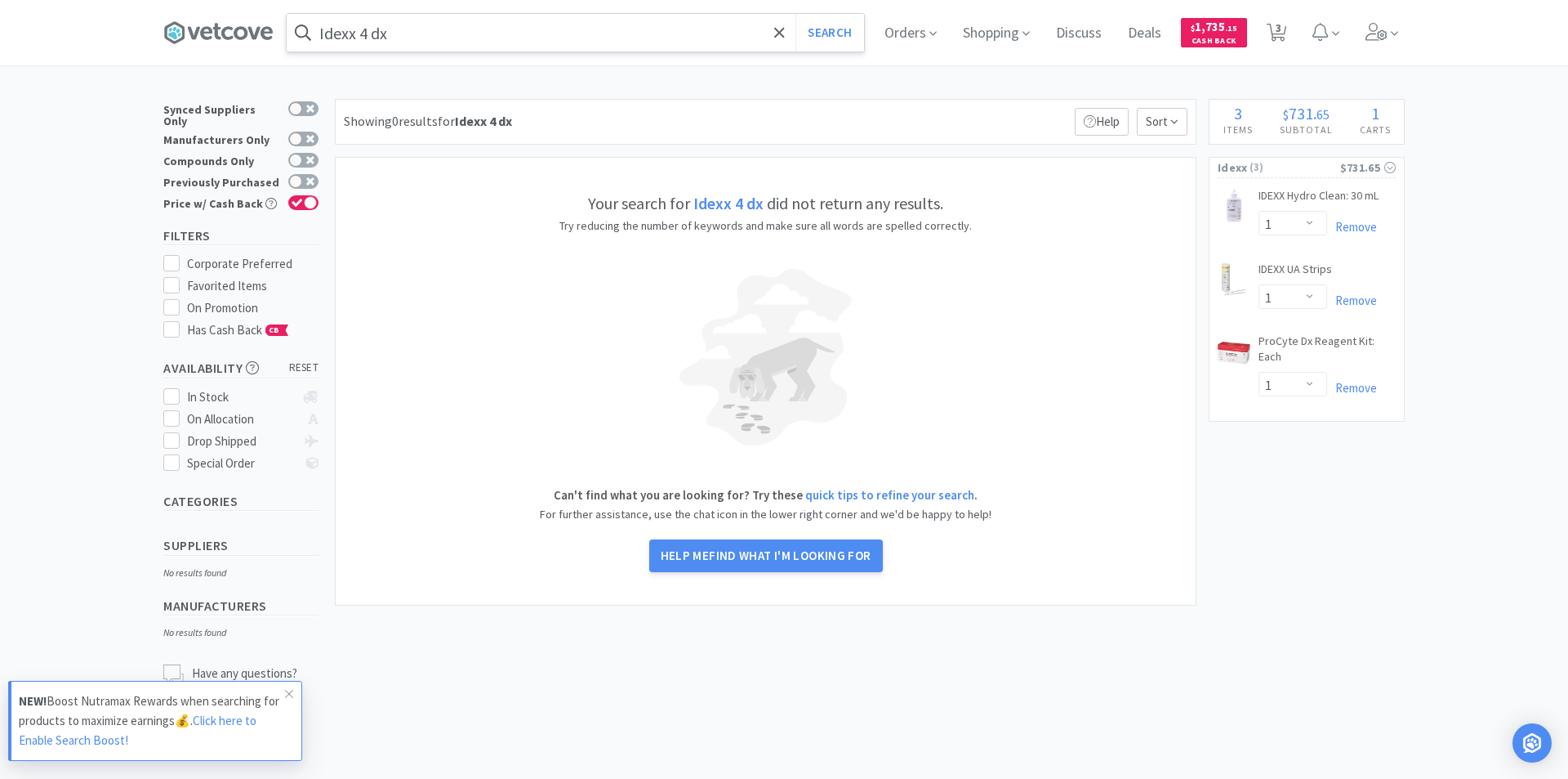
click at [429, 32] on input "Idexx 4 dx" at bounding box center [576, 33] width 577 height 37
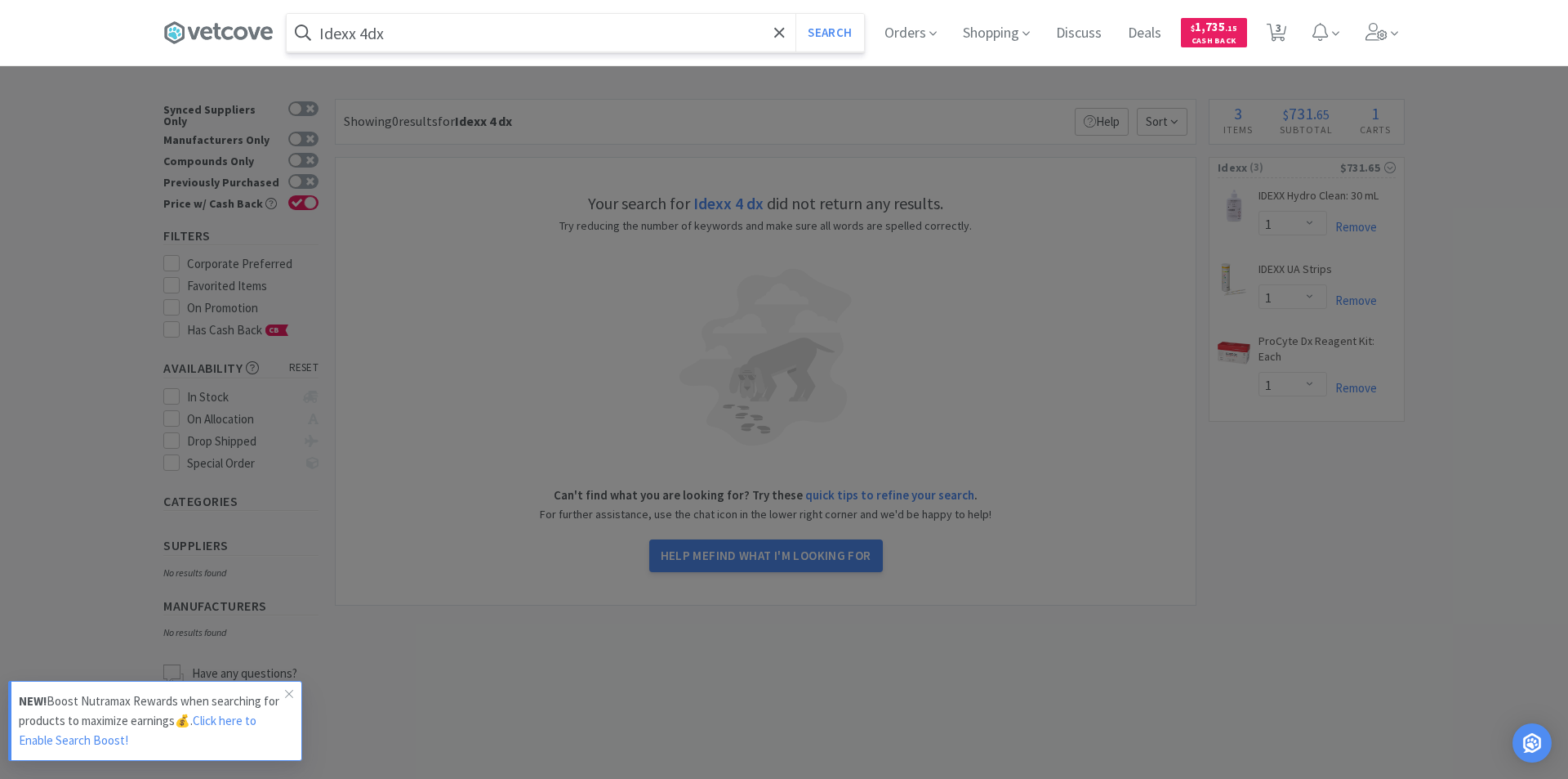
type input "Idexx 4dx"
click at [796, 14] on button "Search" at bounding box center [829, 33] width 68 height 37
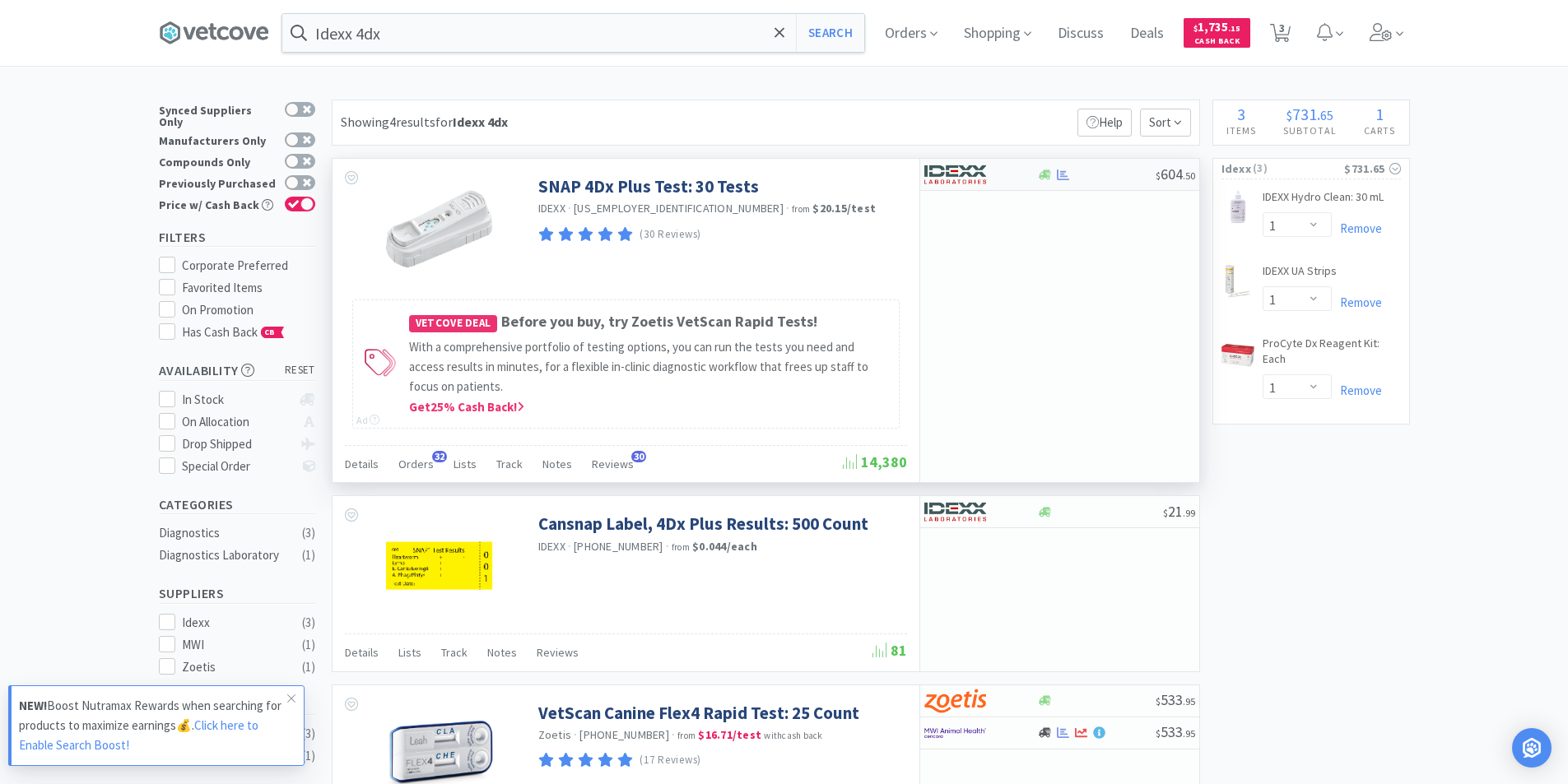
click at [1096, 176] on div at bounding box center [1096, 175] width 118 height 13
select select "1"
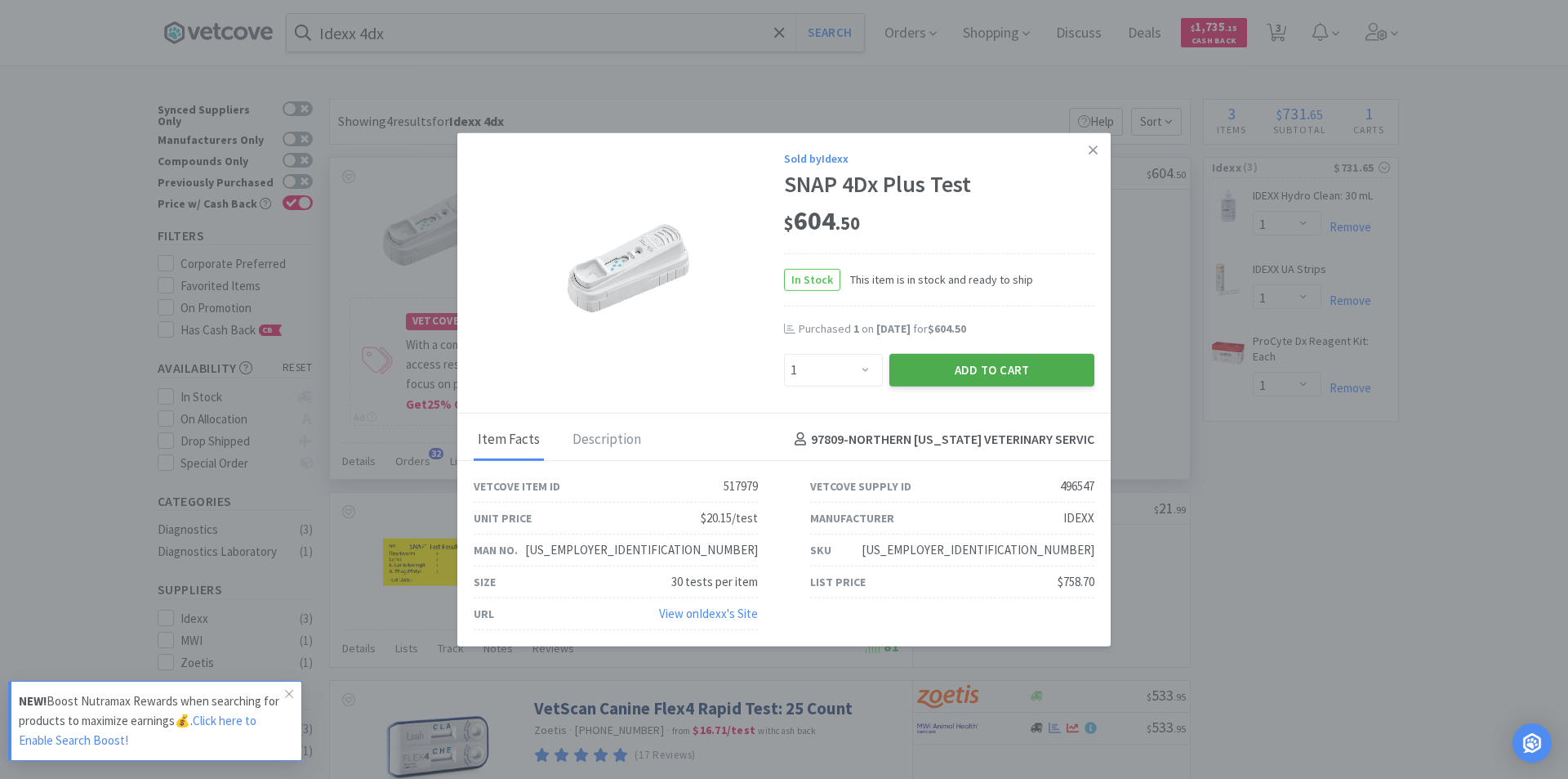
click at [1001, 369] on button "Add to Cart" at bounding box center [992, 369] width 205 height 33
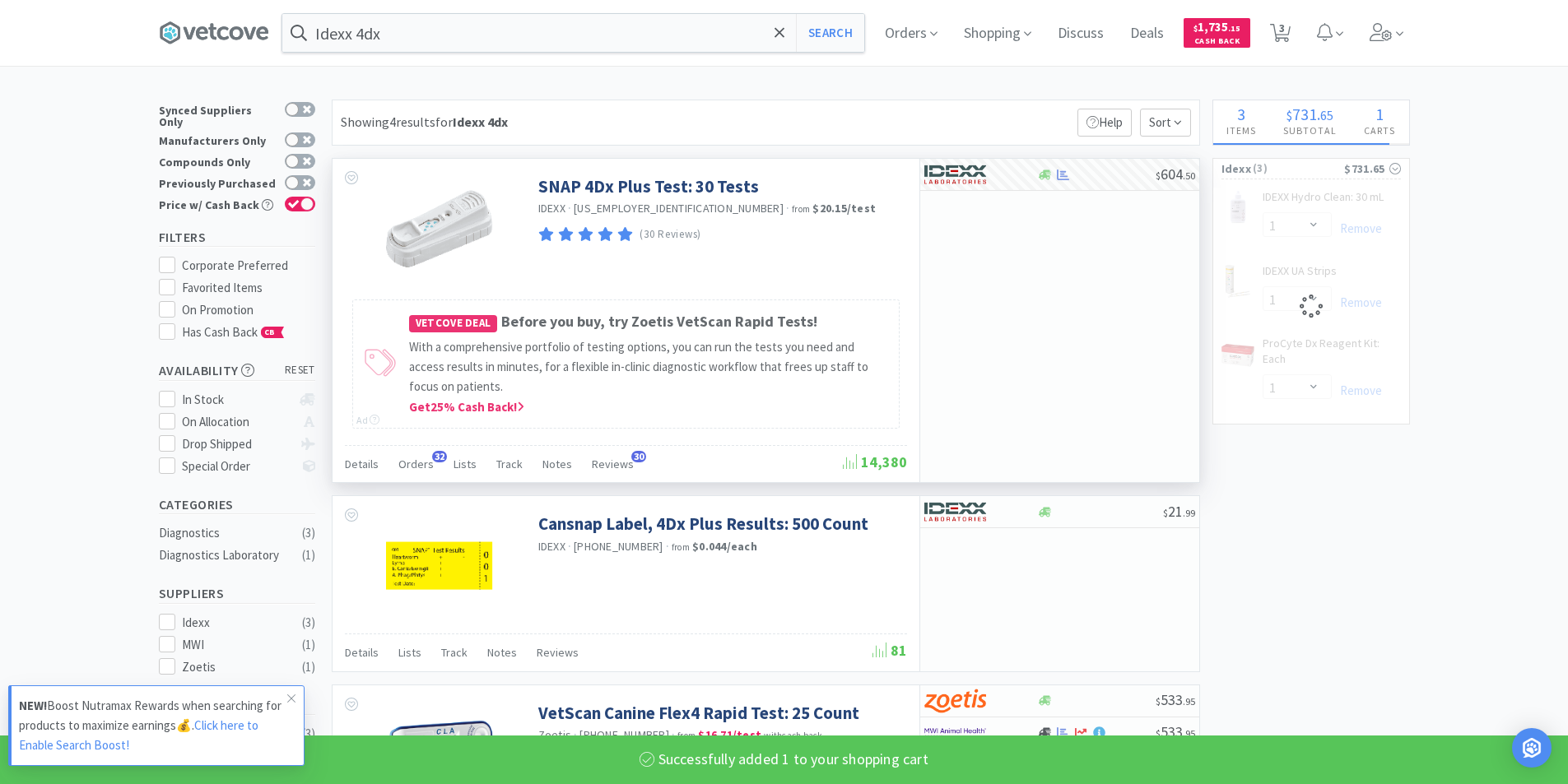
select select "1"
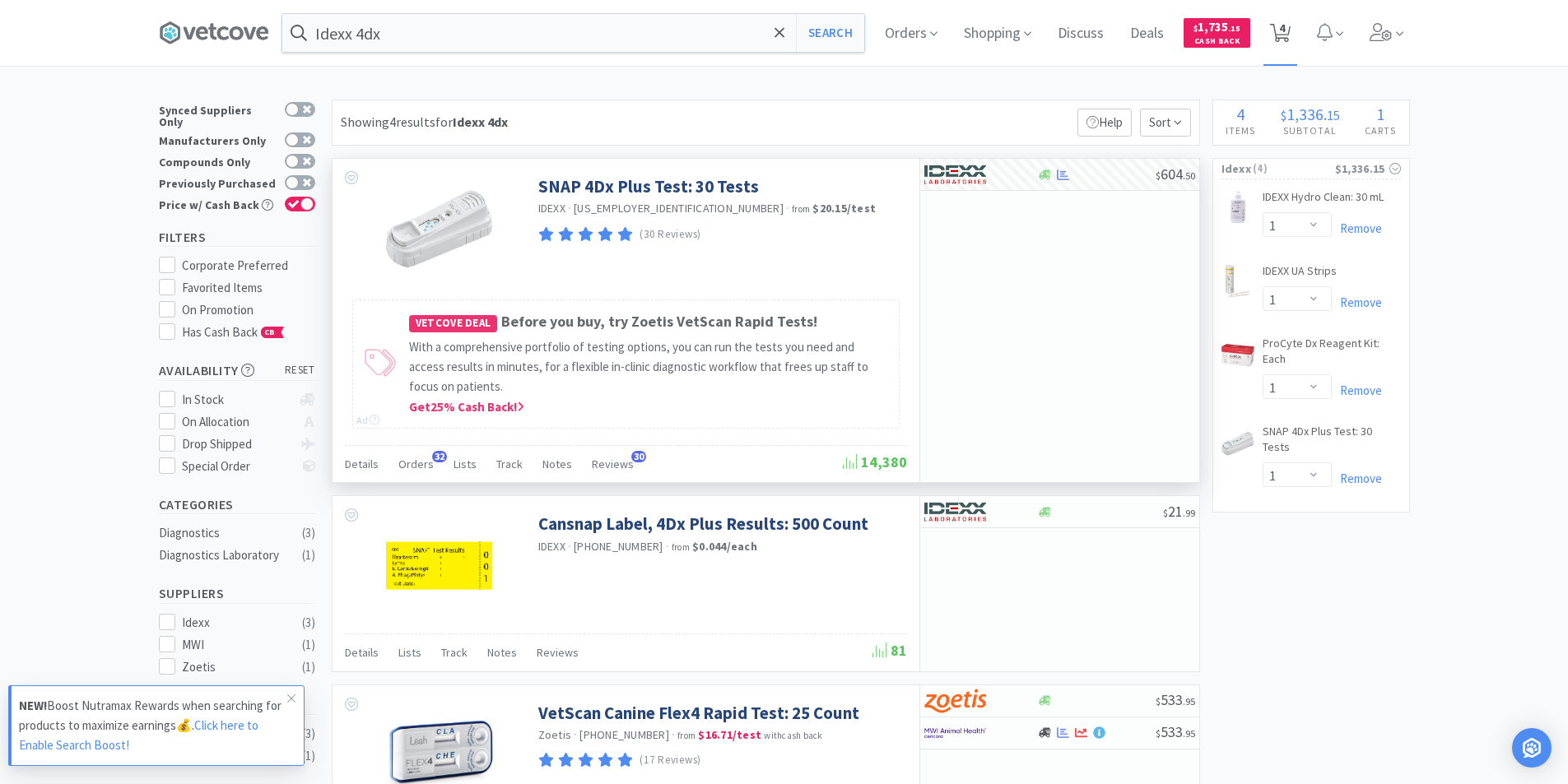
click at [1284, 39] on span "4" at bounding box center [1282, 27] width 5 height 65
select select "1"
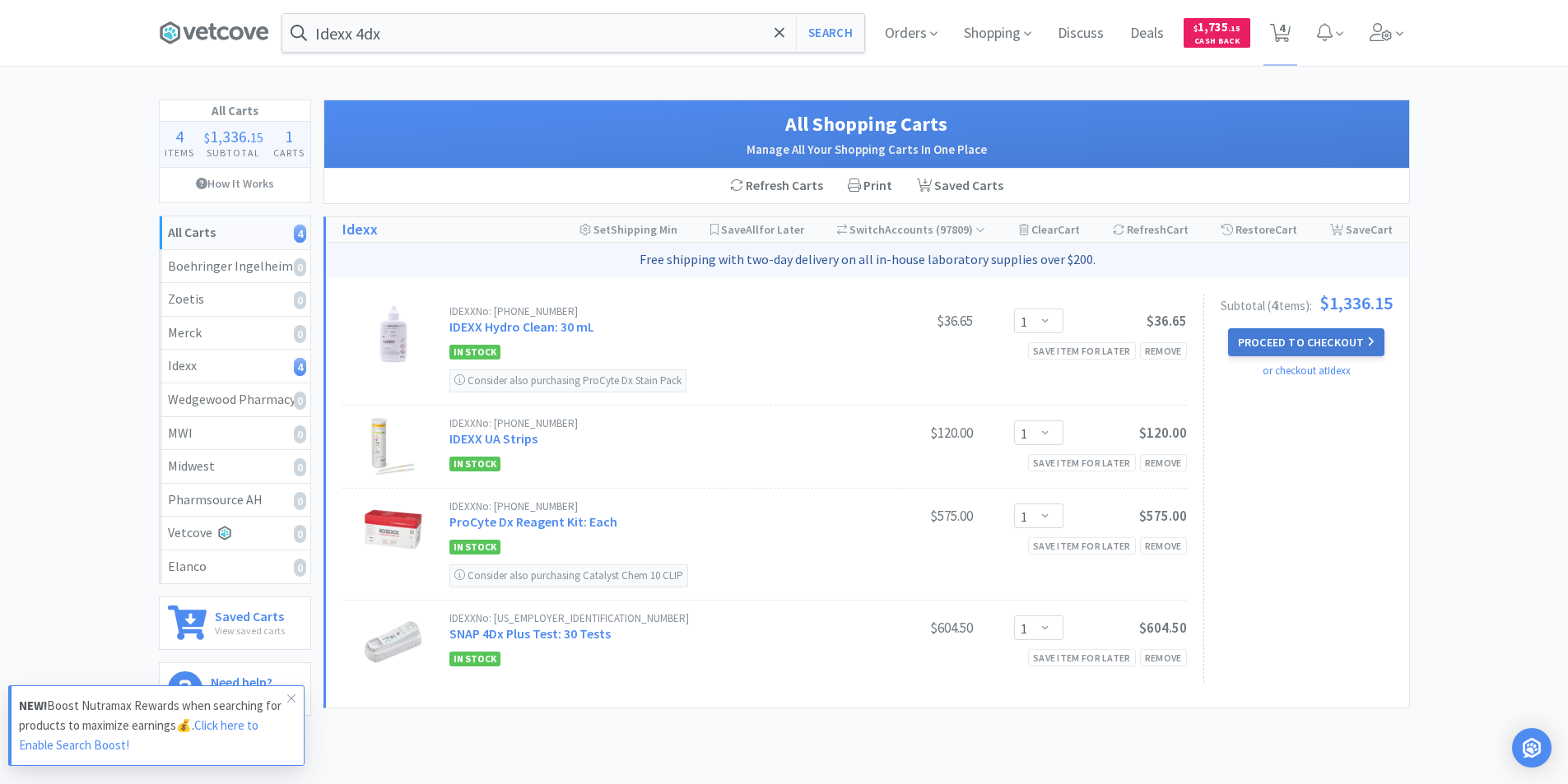
click at [1297, 341] on button "Proceed to Checkout" at bounding box center [1306, 342] width 156 height 28
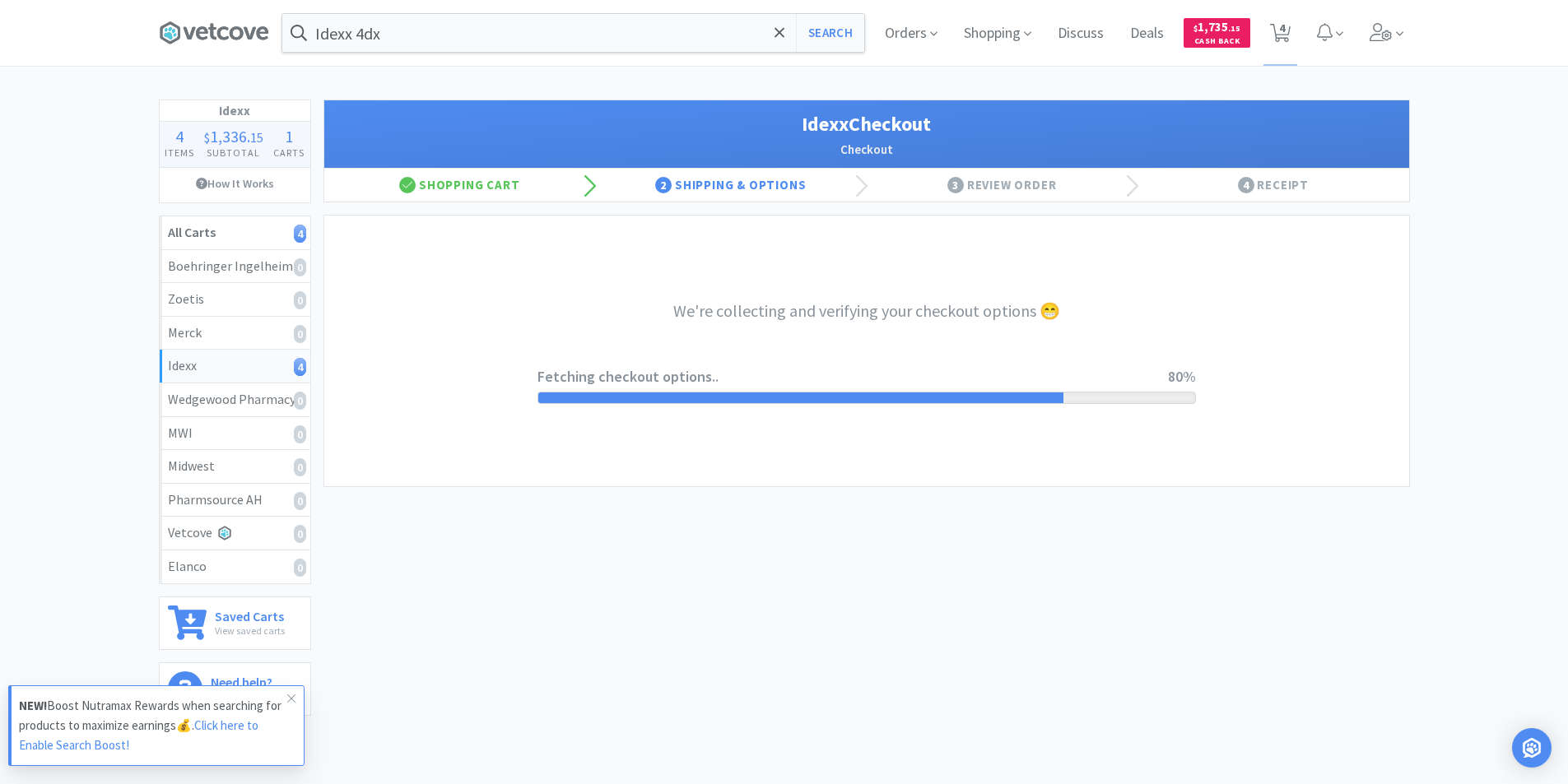
select select "904"
select select "003"
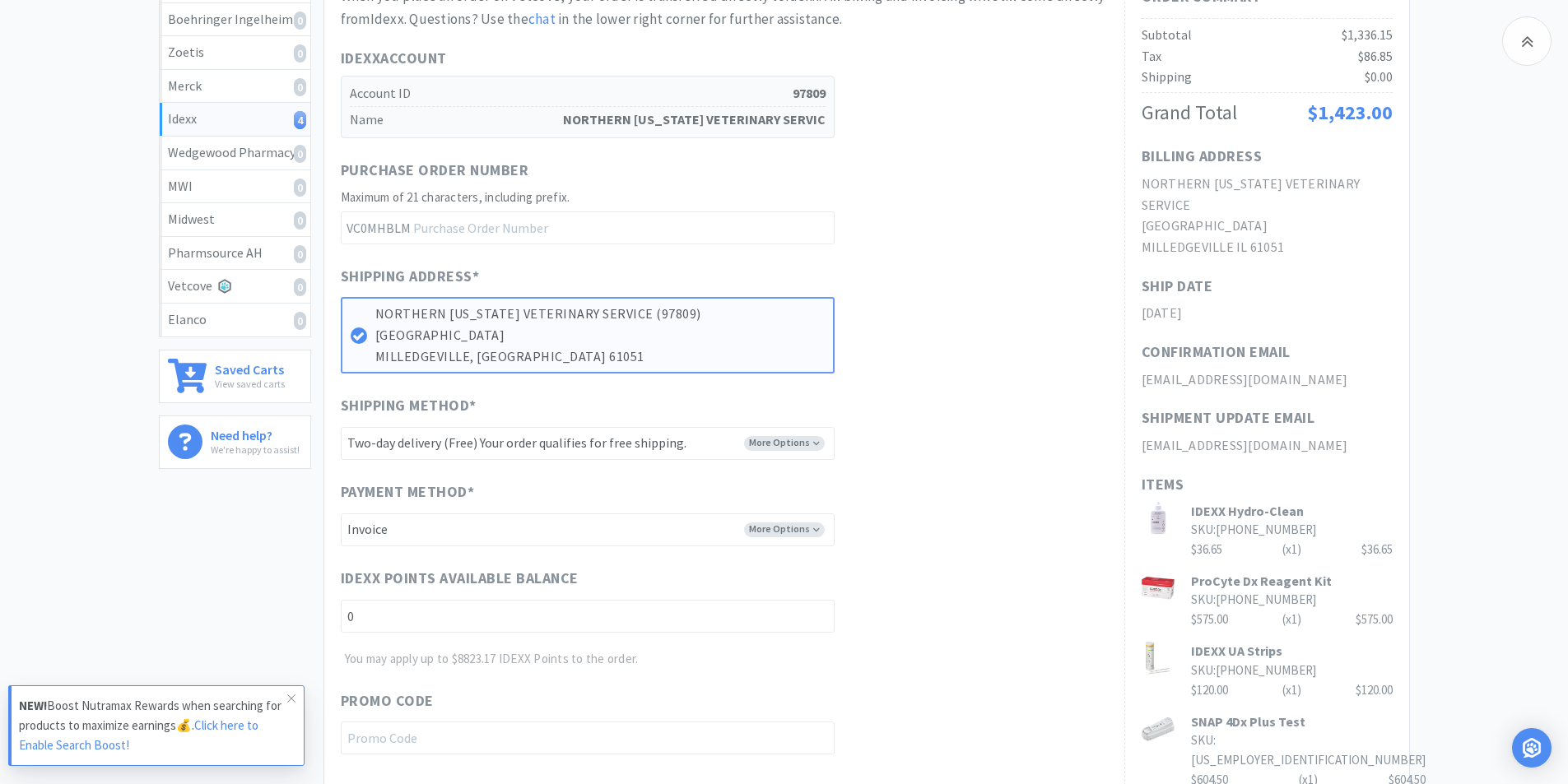
scroll to position [329, 0]
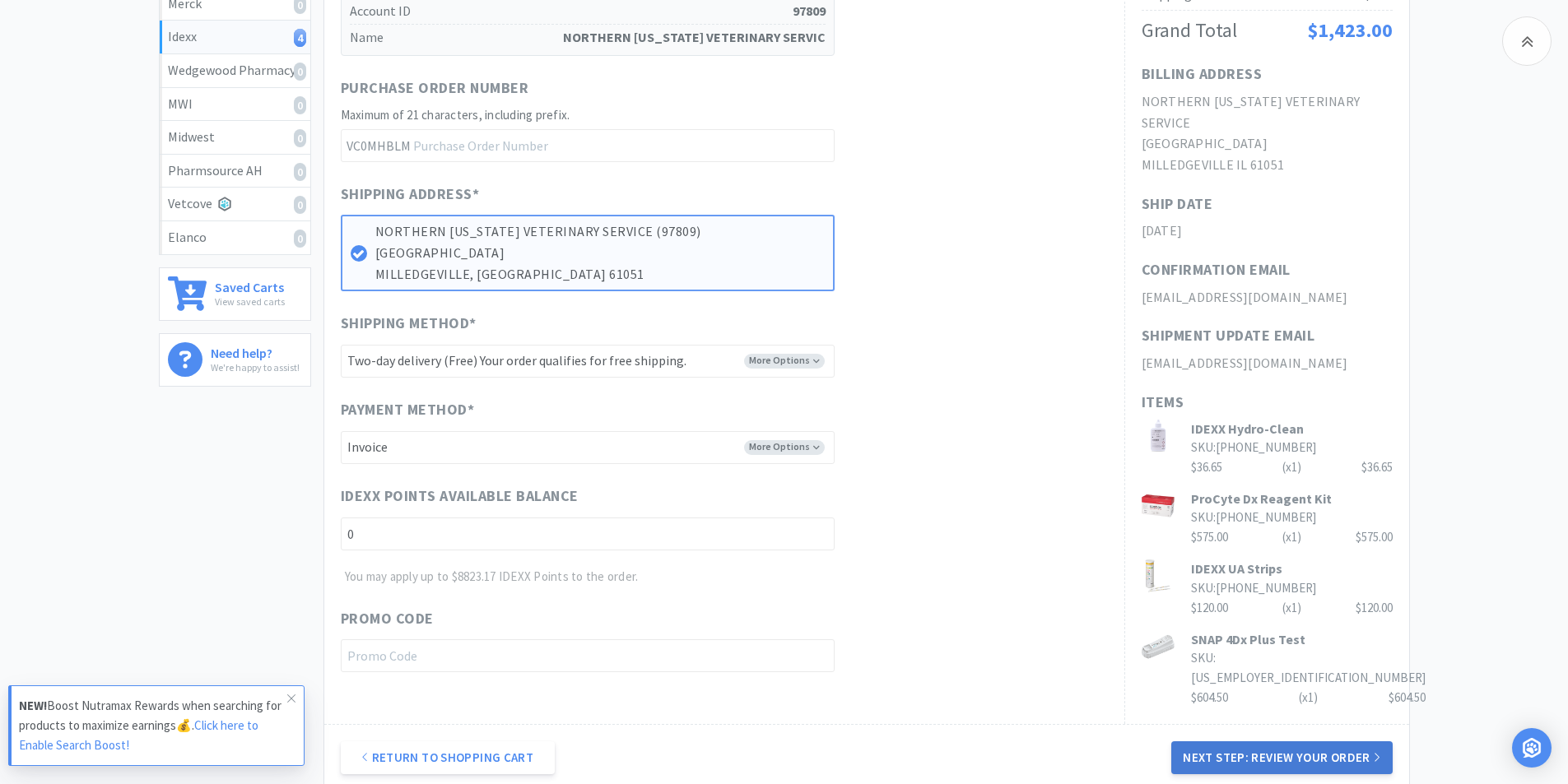
click at [1256, 745] on button "Next Step: Review Your Order" at bounding box center [1282, 757] width 221 height 33
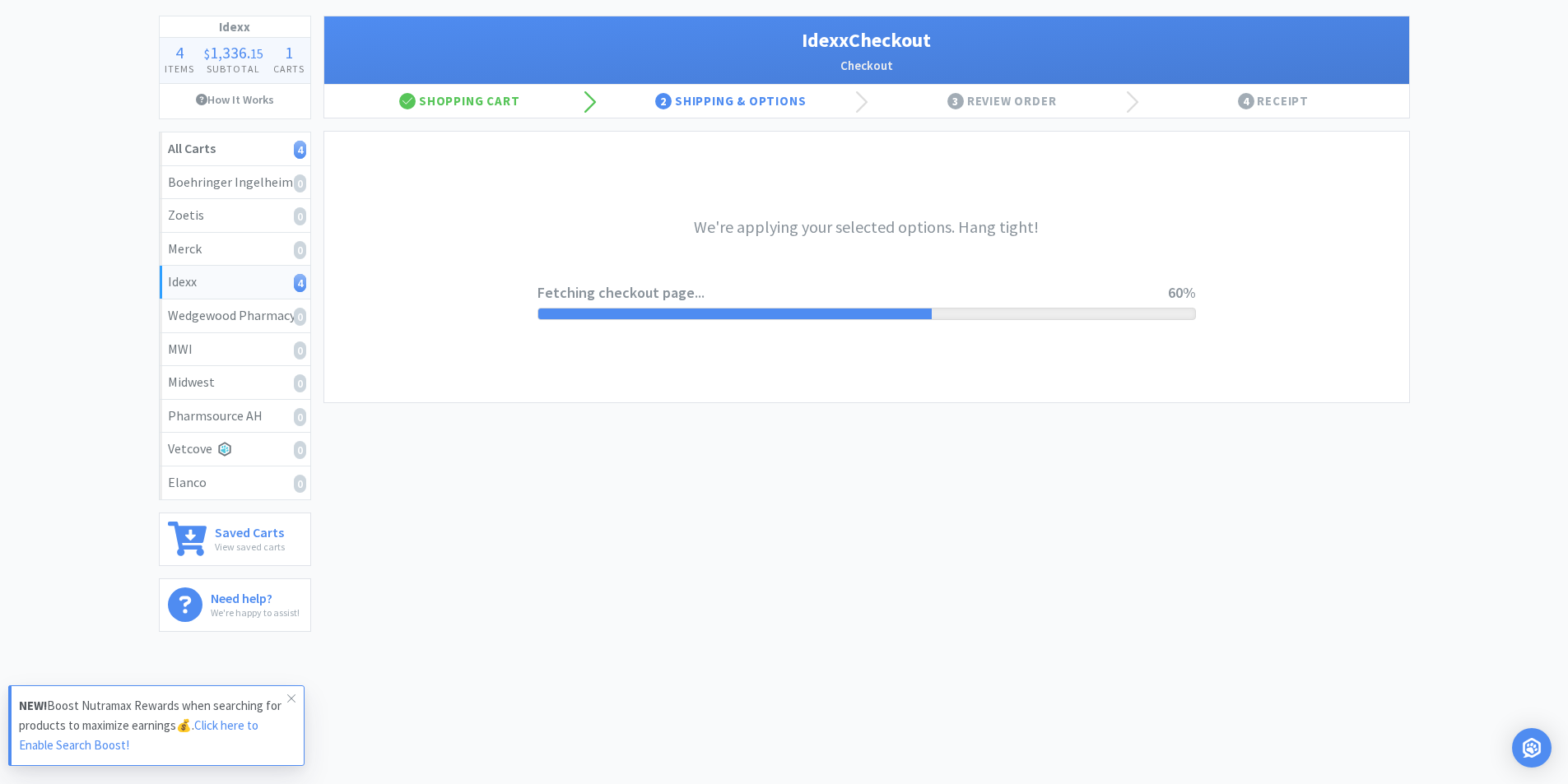
scroll to position [0, 0]
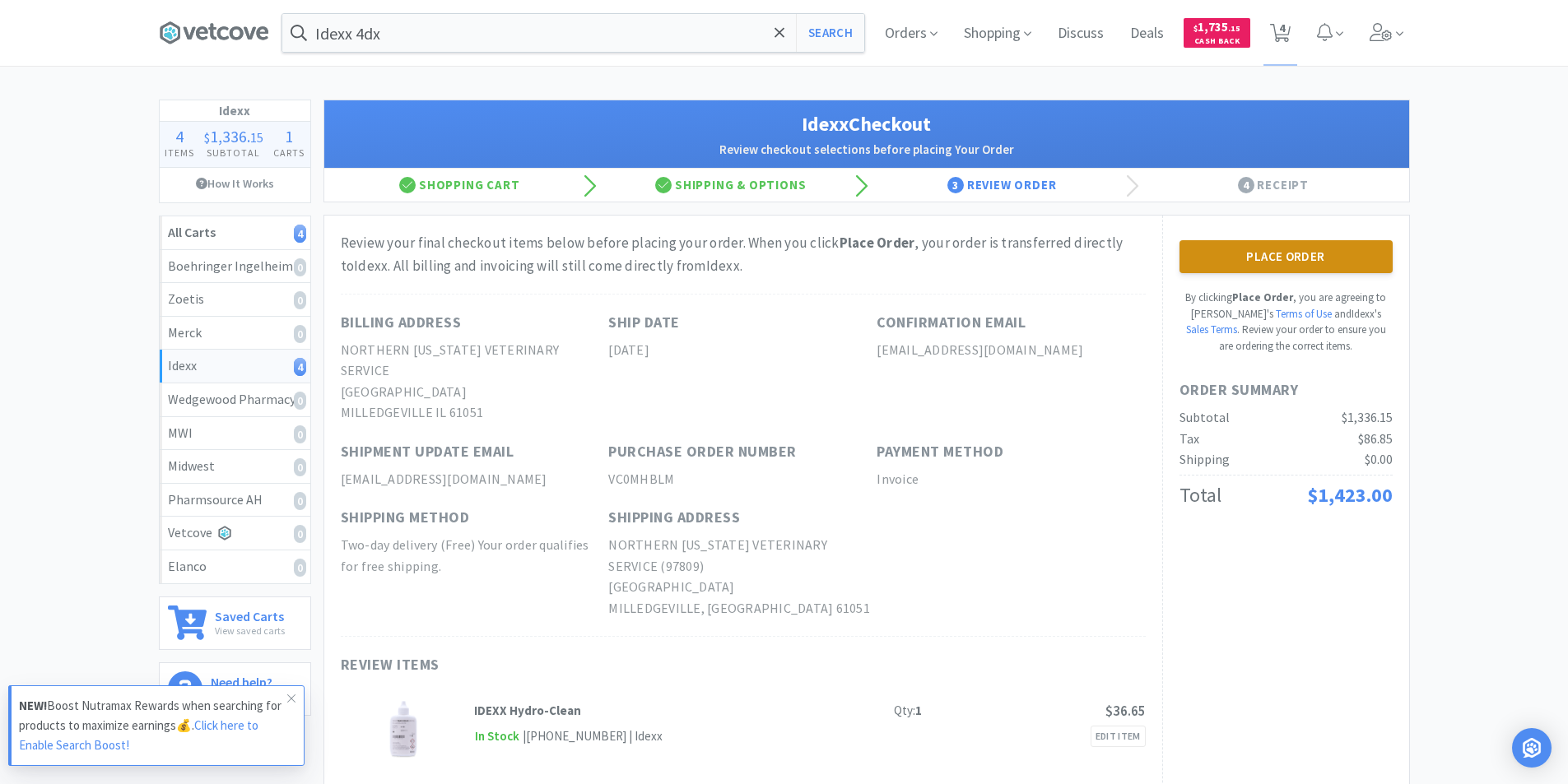
click at [1315, 255] on button "Place Order" at bounding box center [1285, 257] width 213 height 33
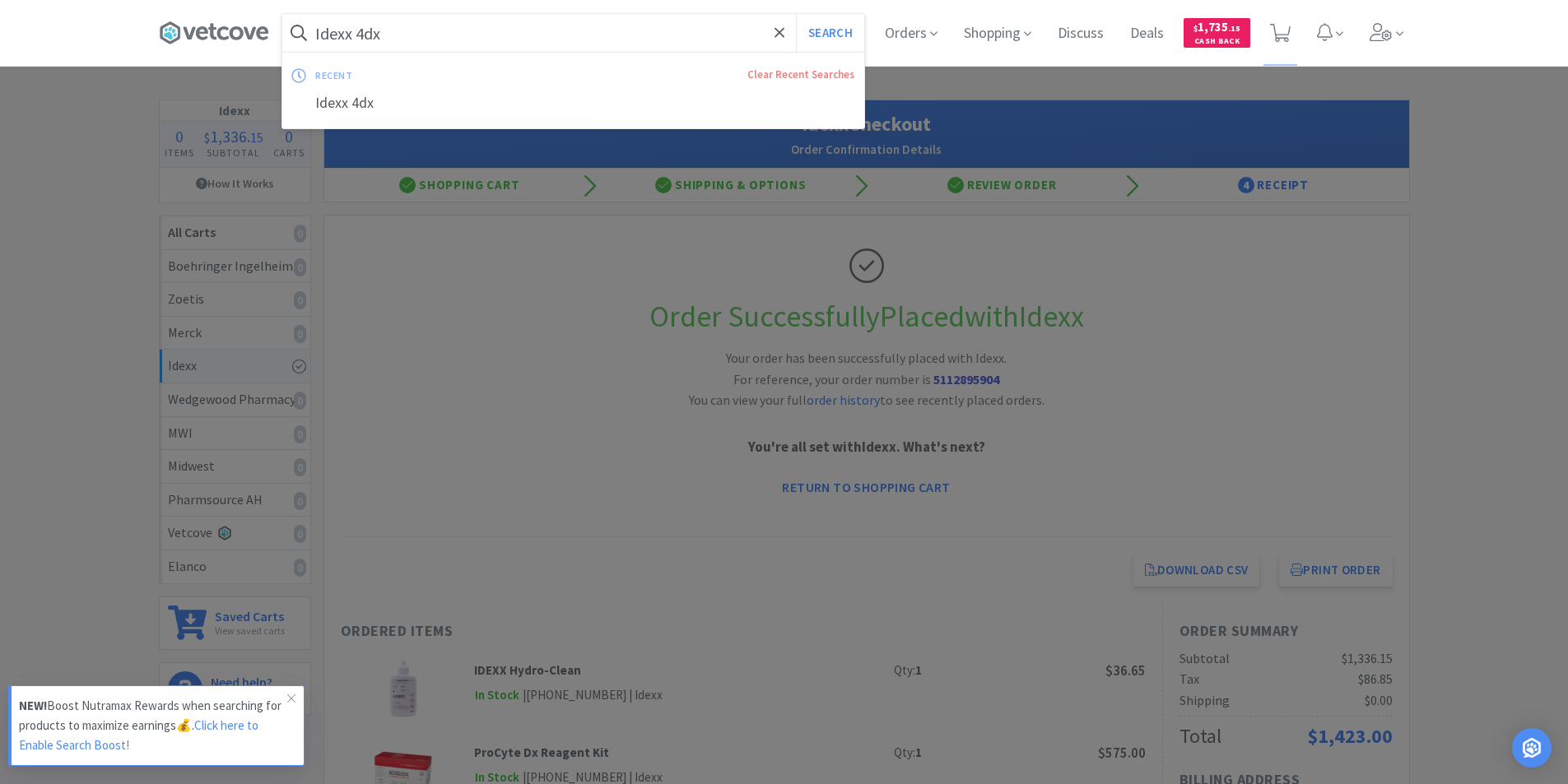
click at [408, 32] on input "Idexx 4dx" at bounding box center [573, 33] width 582 height 38
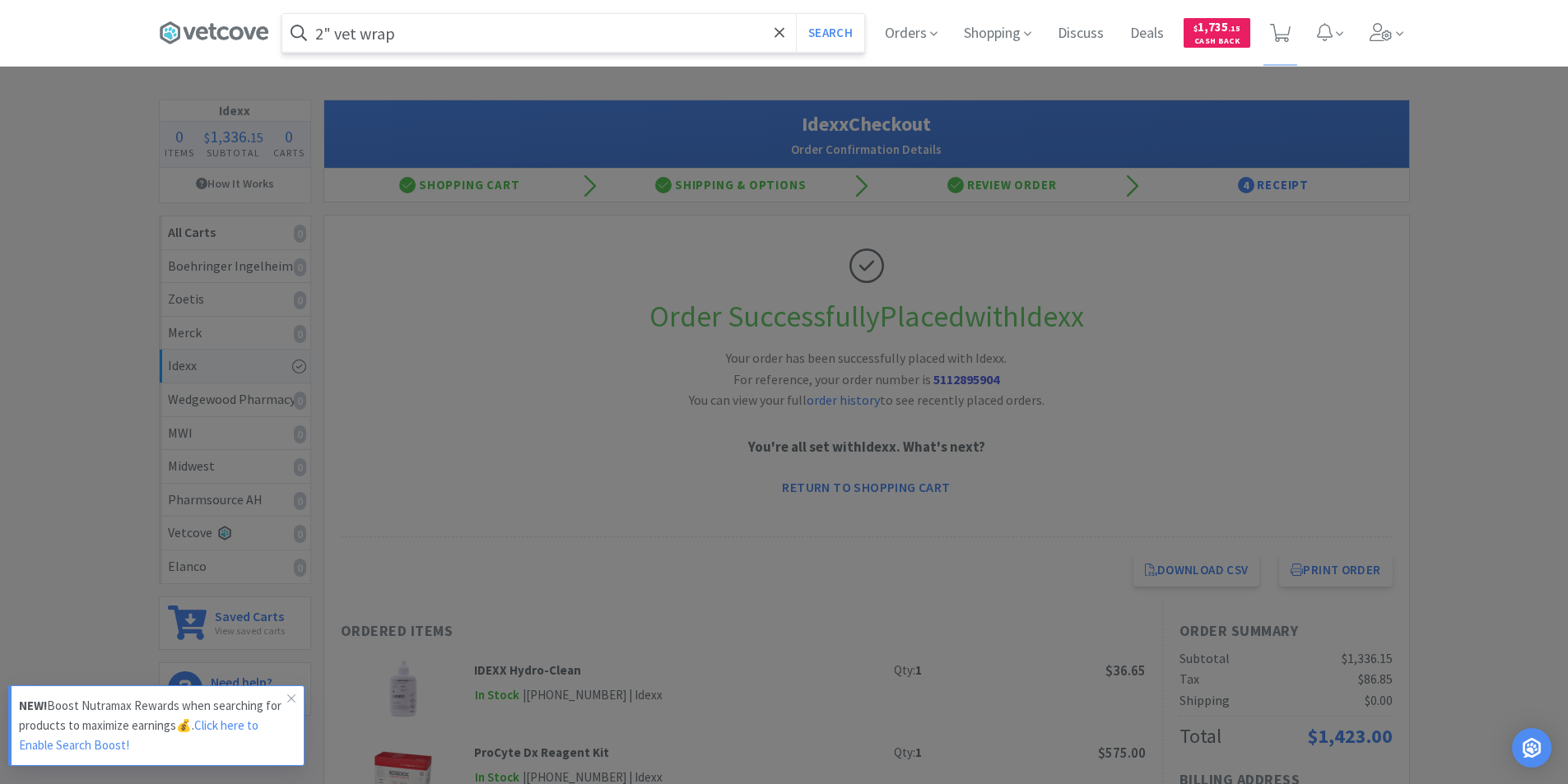
type input "2" vet wrap"
click at [796, 14] on button "Search" at bounding box center [830, 33] width 68 height 38
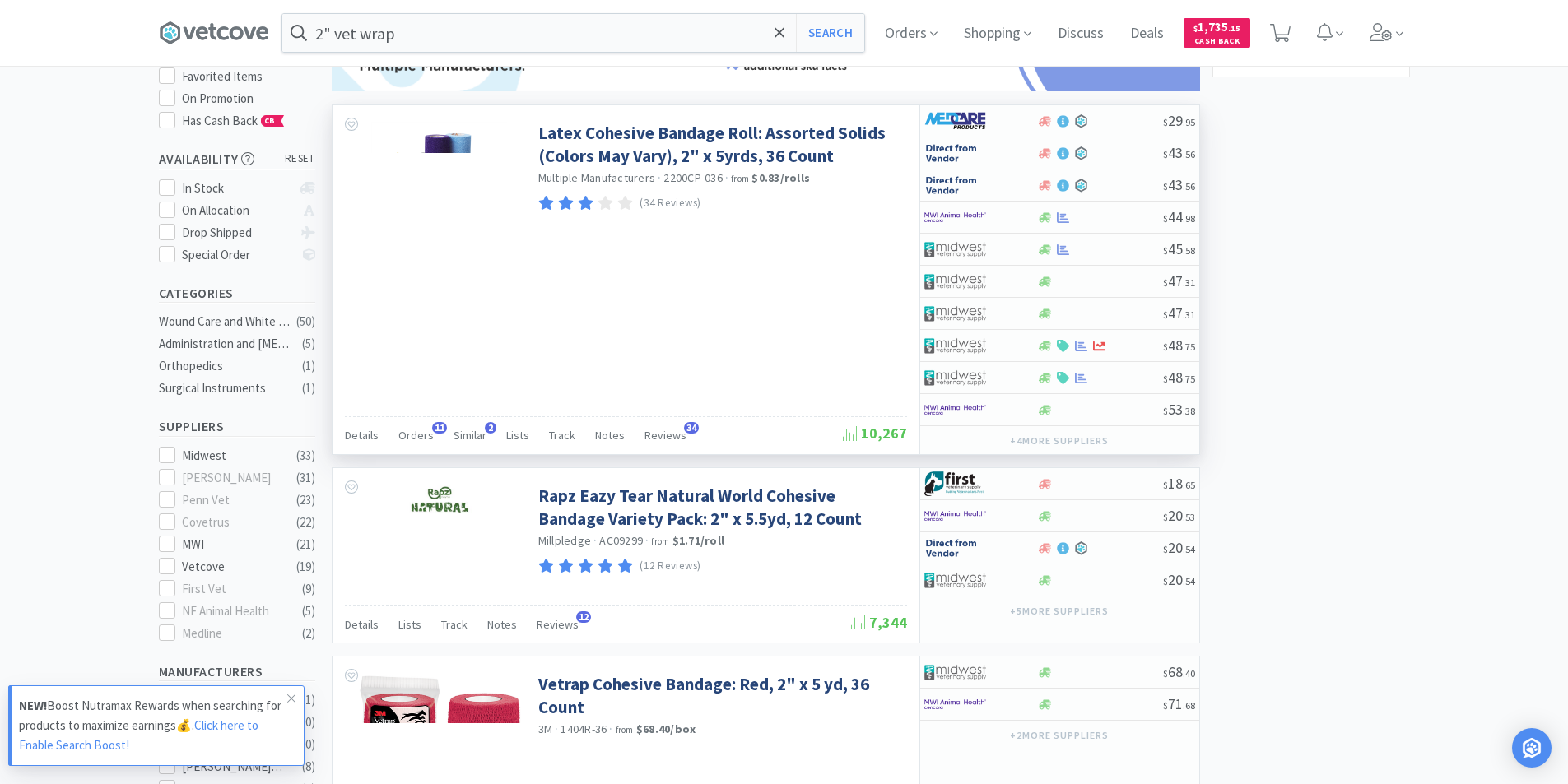
scroll to position [164, 0]
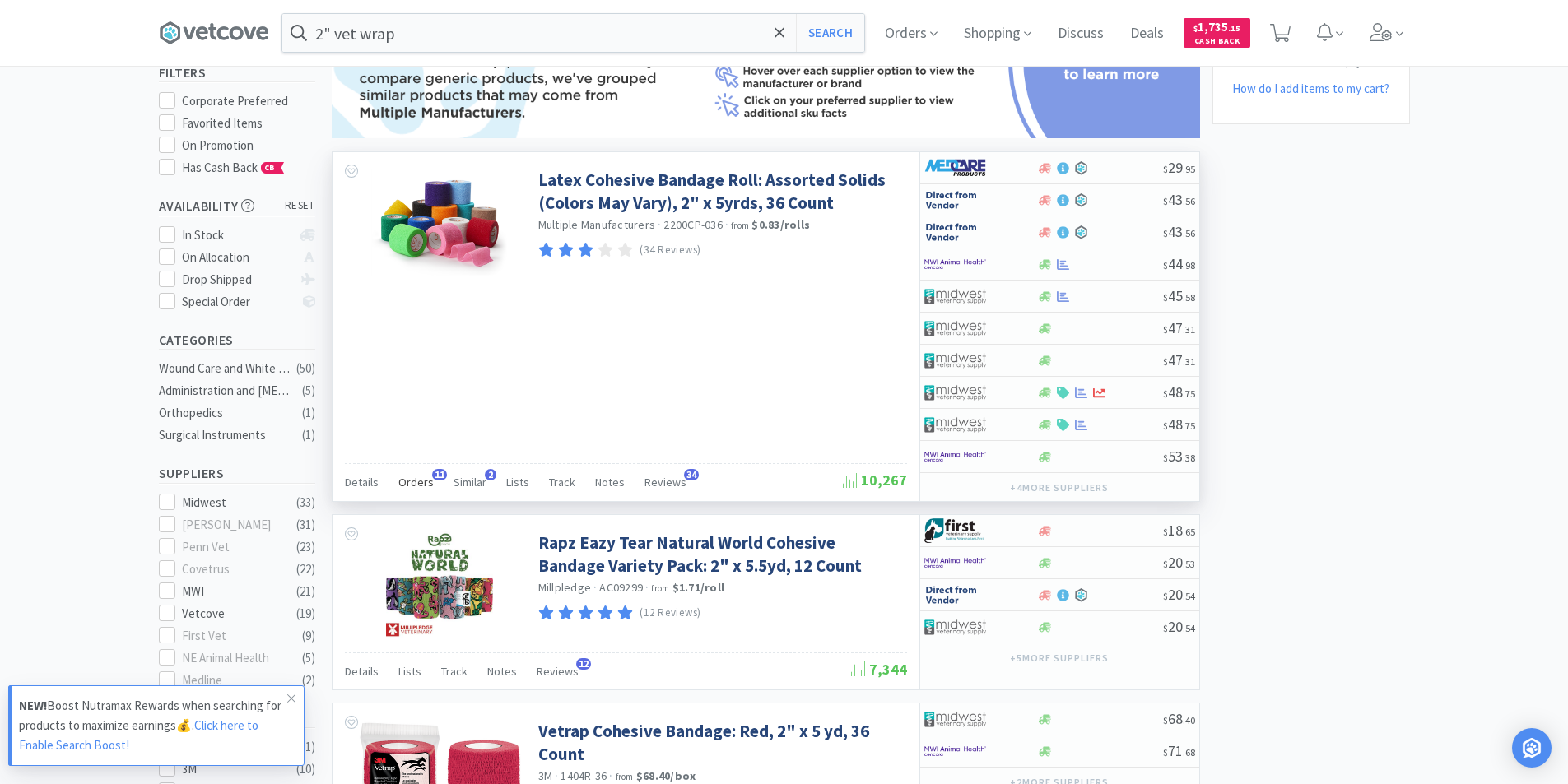
click at [421, 483] on span "Orders" at bounding box center [416, 482] width 35 height 15
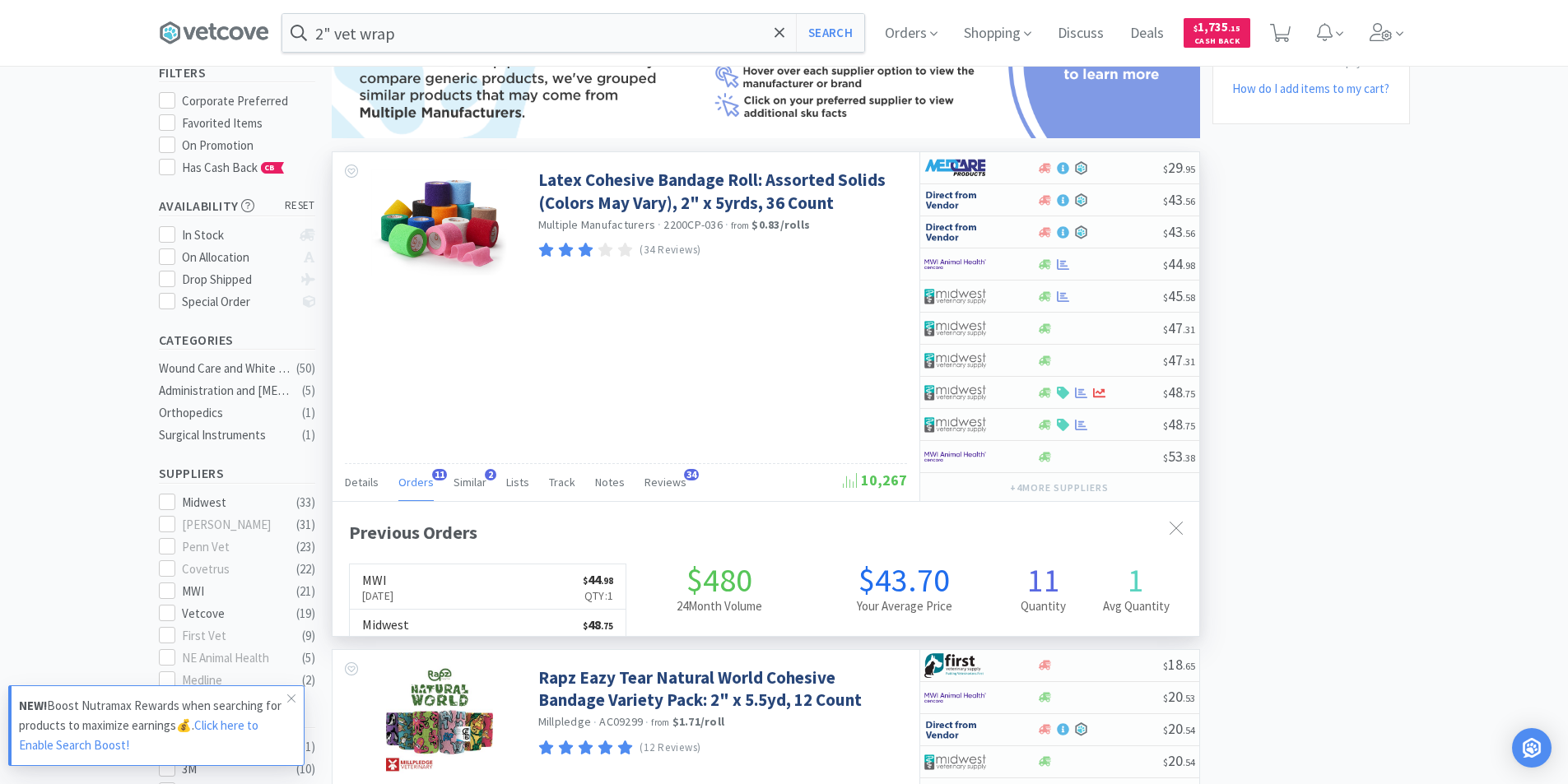
scroll to position [440, 866]
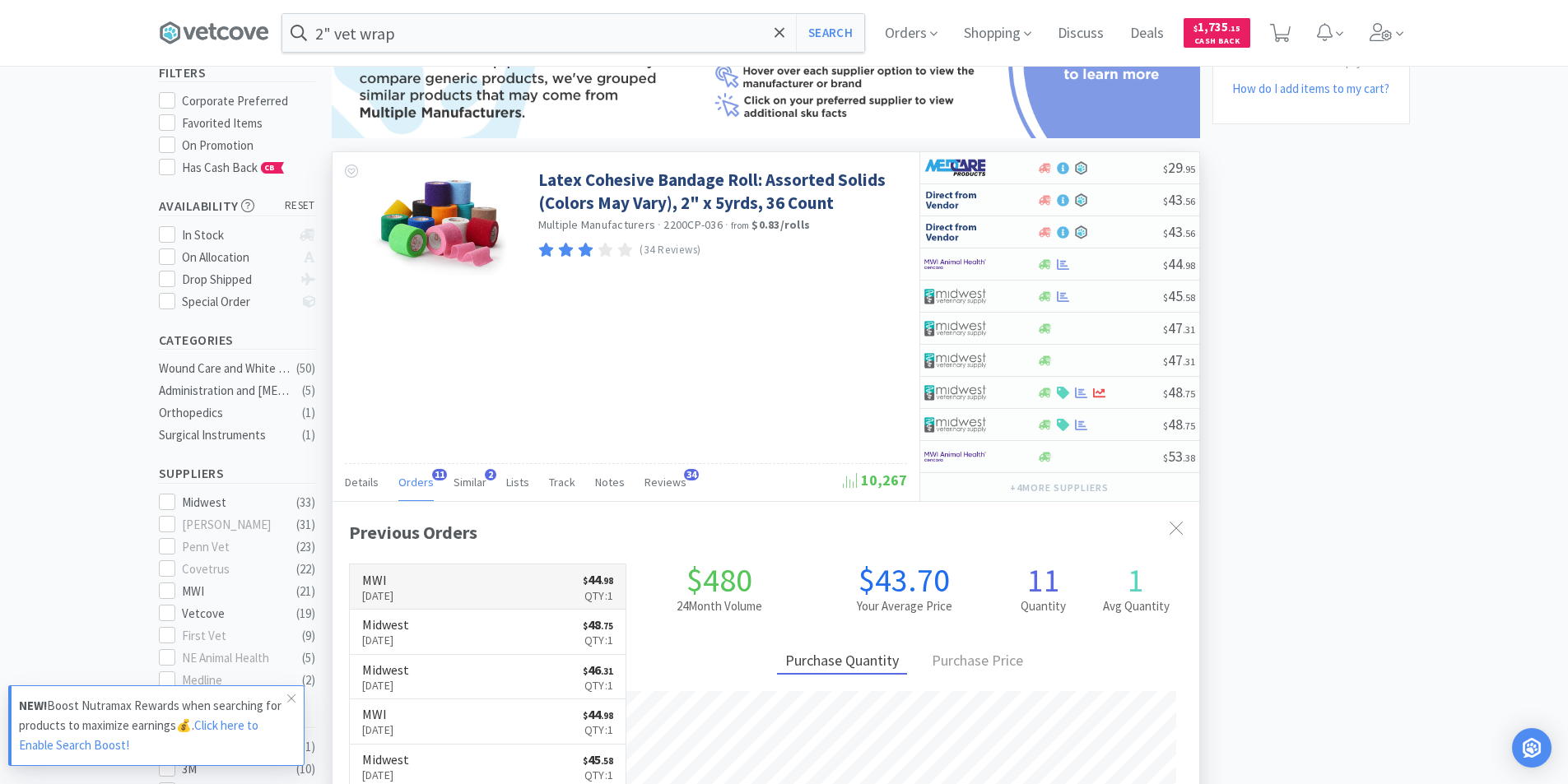
click at [394, 592] on p "[DATE]" at bounding box center [378, 596] width 32 height 18
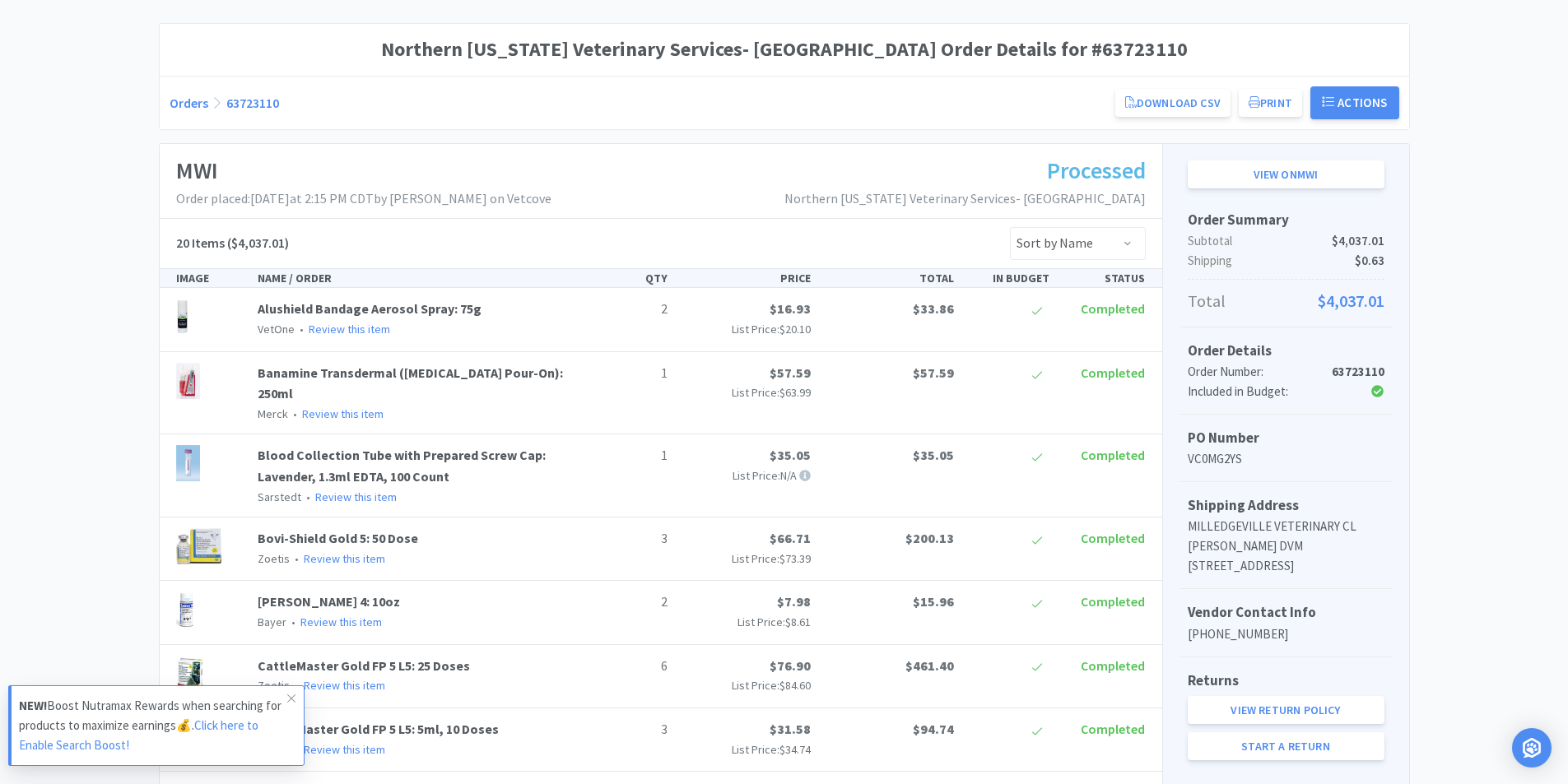
scroll to position [164, 0]
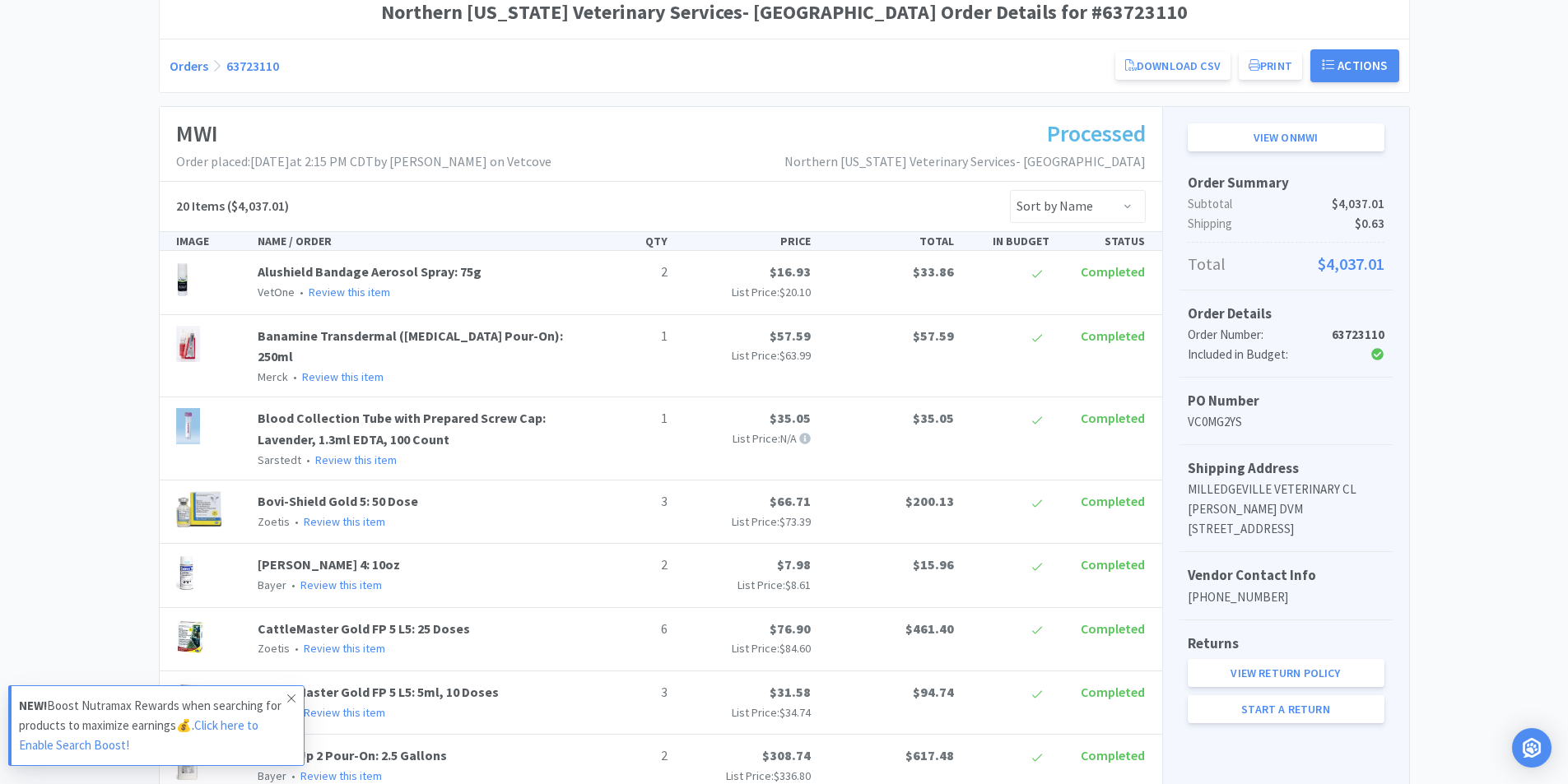
click at [285, 699] on span at bounding box center [292, 698] width 23 height 26
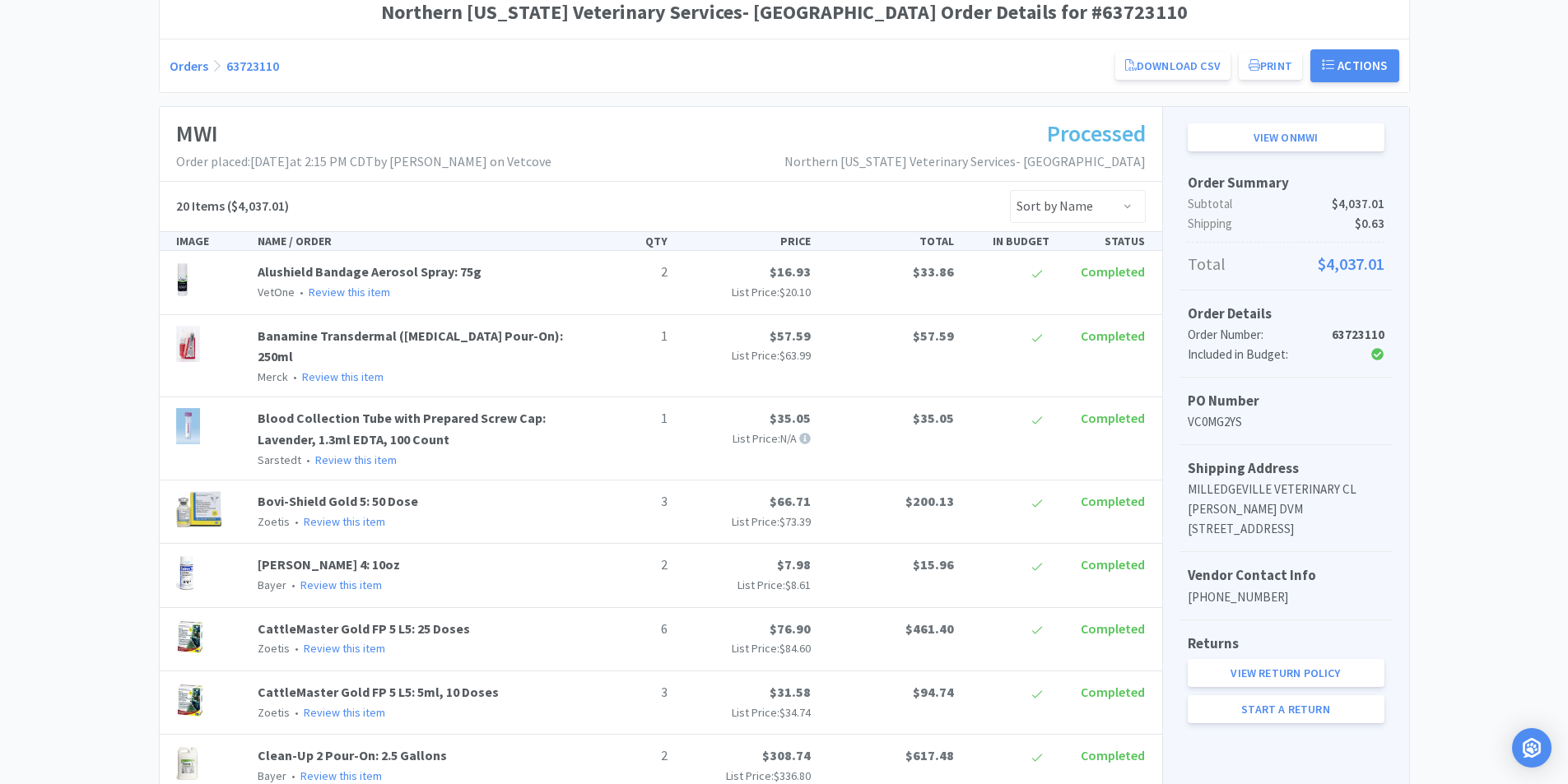
scroll to position [0, 0]
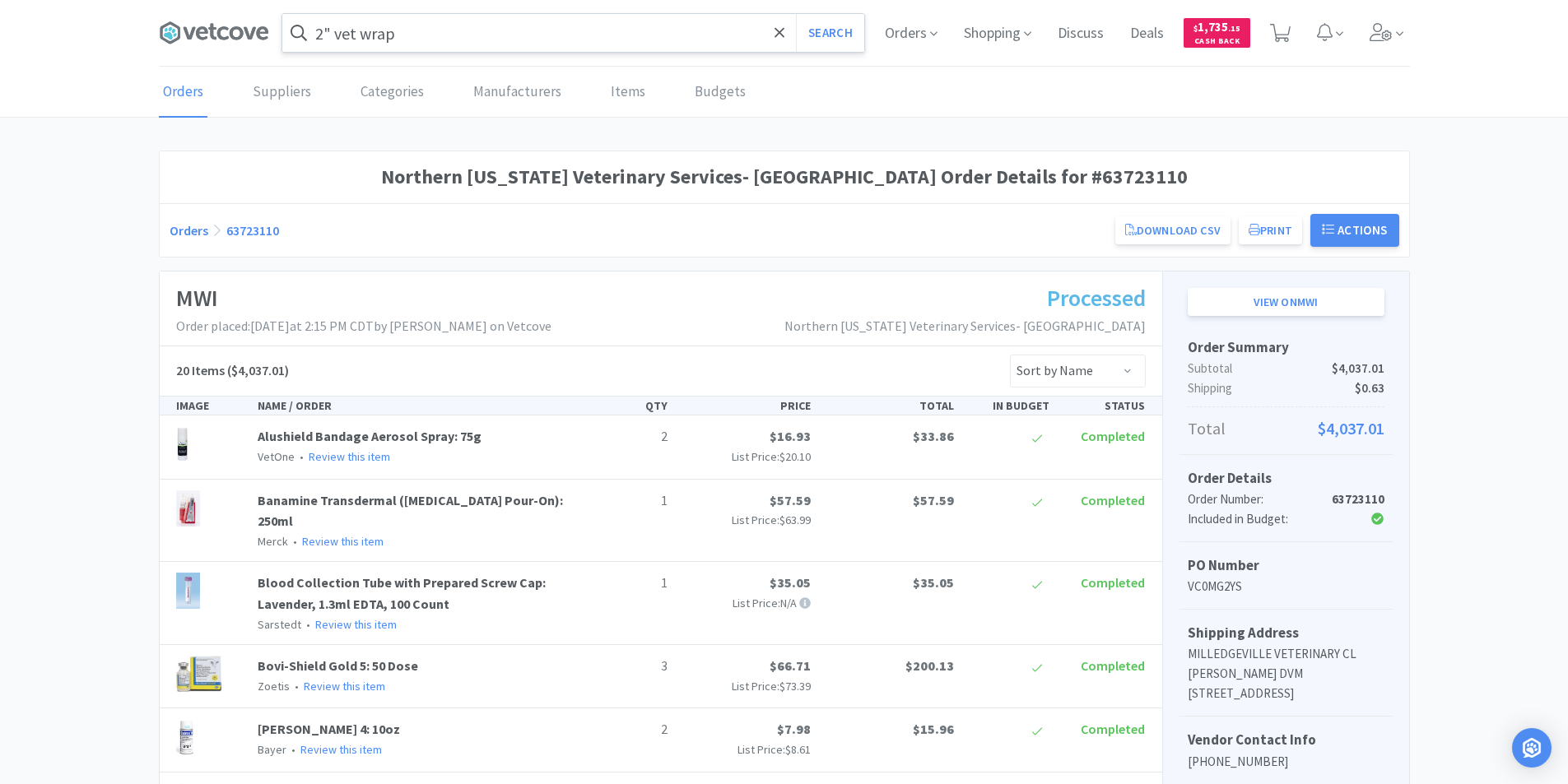
click at [468, 39] on input "2" vet wrap" at bounding box center [573, 33] width 582 height 38
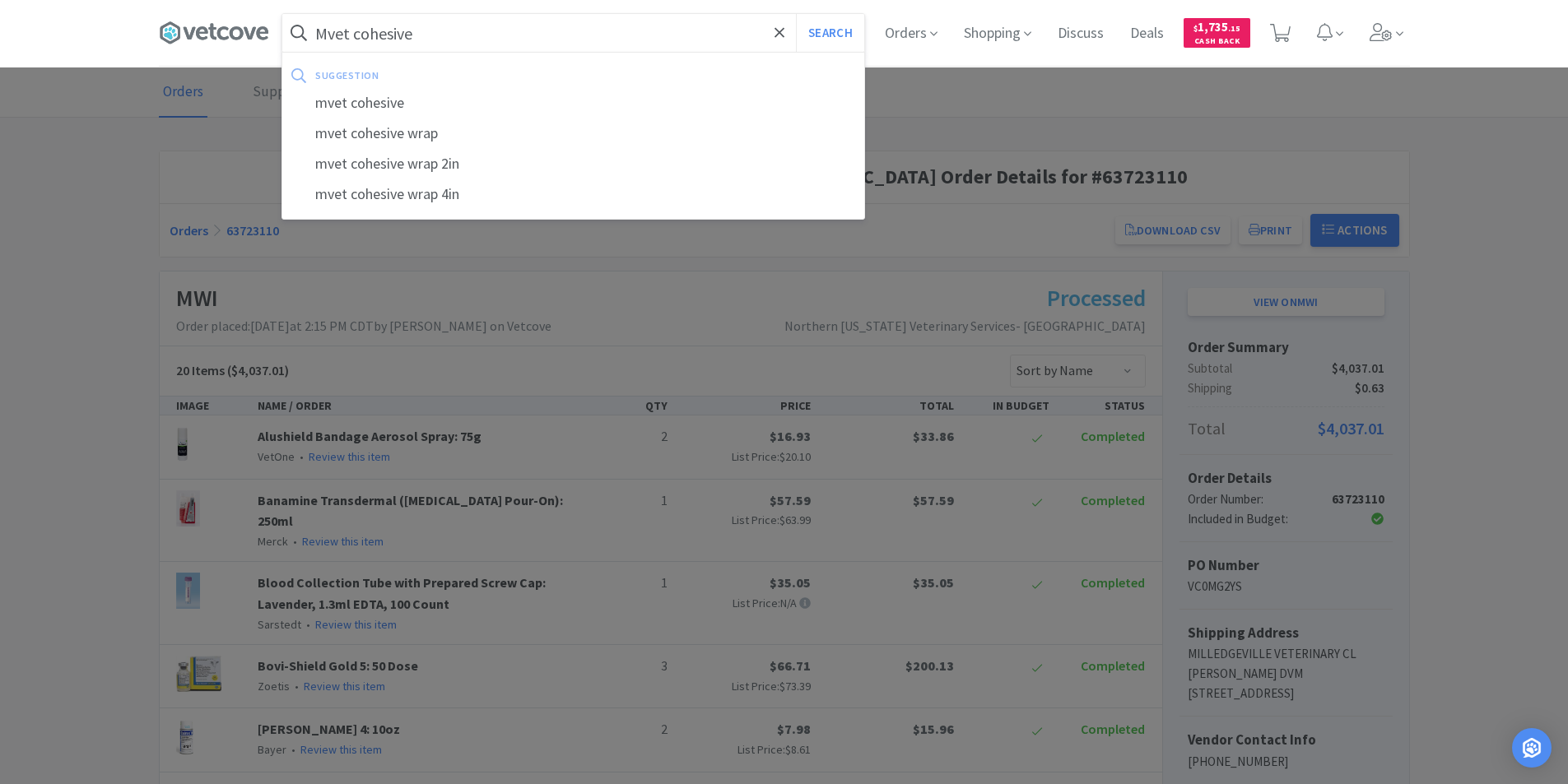
click at [410, 170] on div "mvet cohesive wrap 2in" at bounding box center [573, 164] width 582 height 30
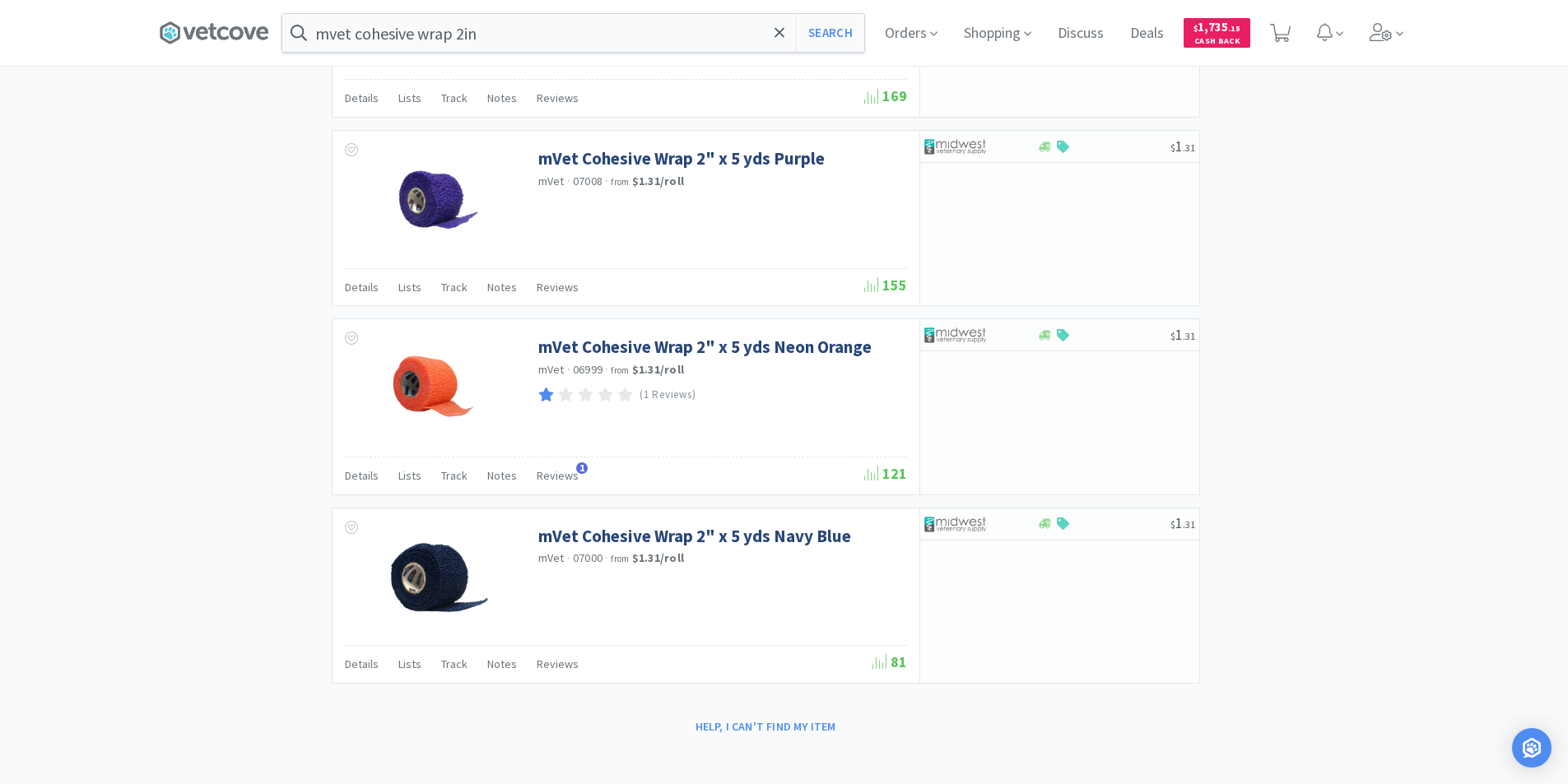
scroll to position [1497, 0]
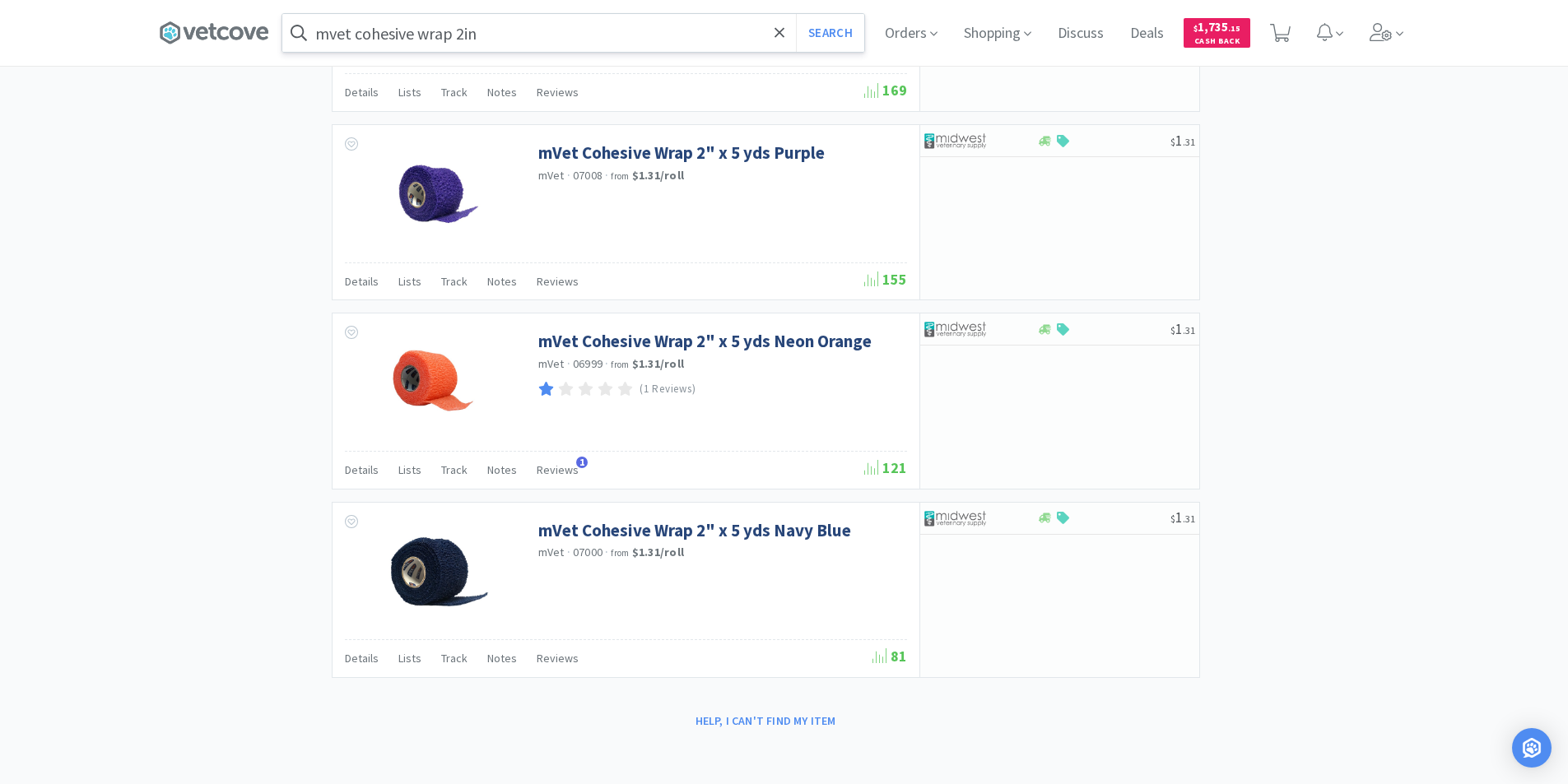
click at [516, 38] on input "mvet cohesive wrap 2in" at bounding box center [573, 33] width 582 height 38
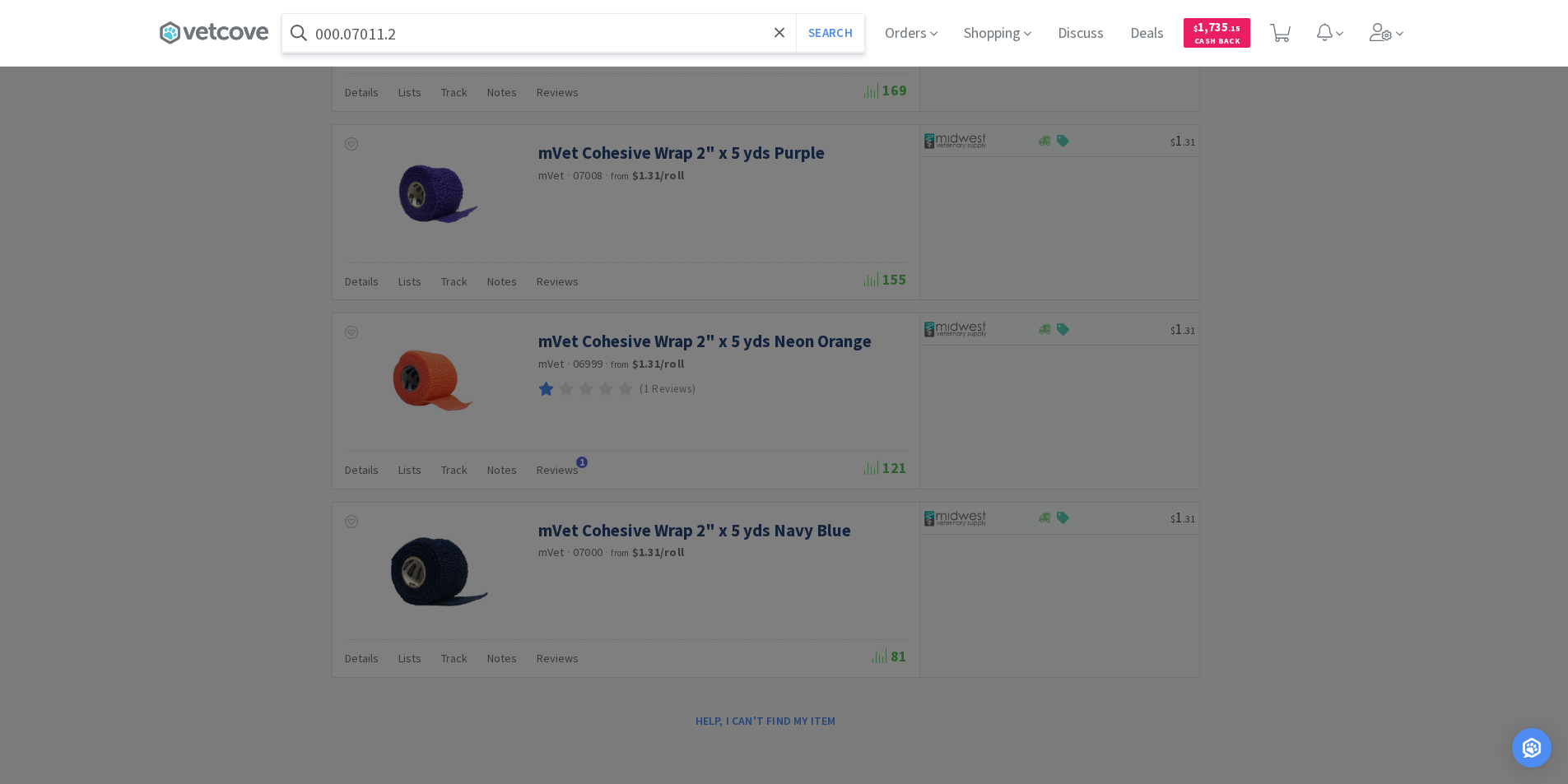
type input "000.07011.2"
click at [796, 14] on button "Search" at bounding box center [830, 33] width 68 height 38
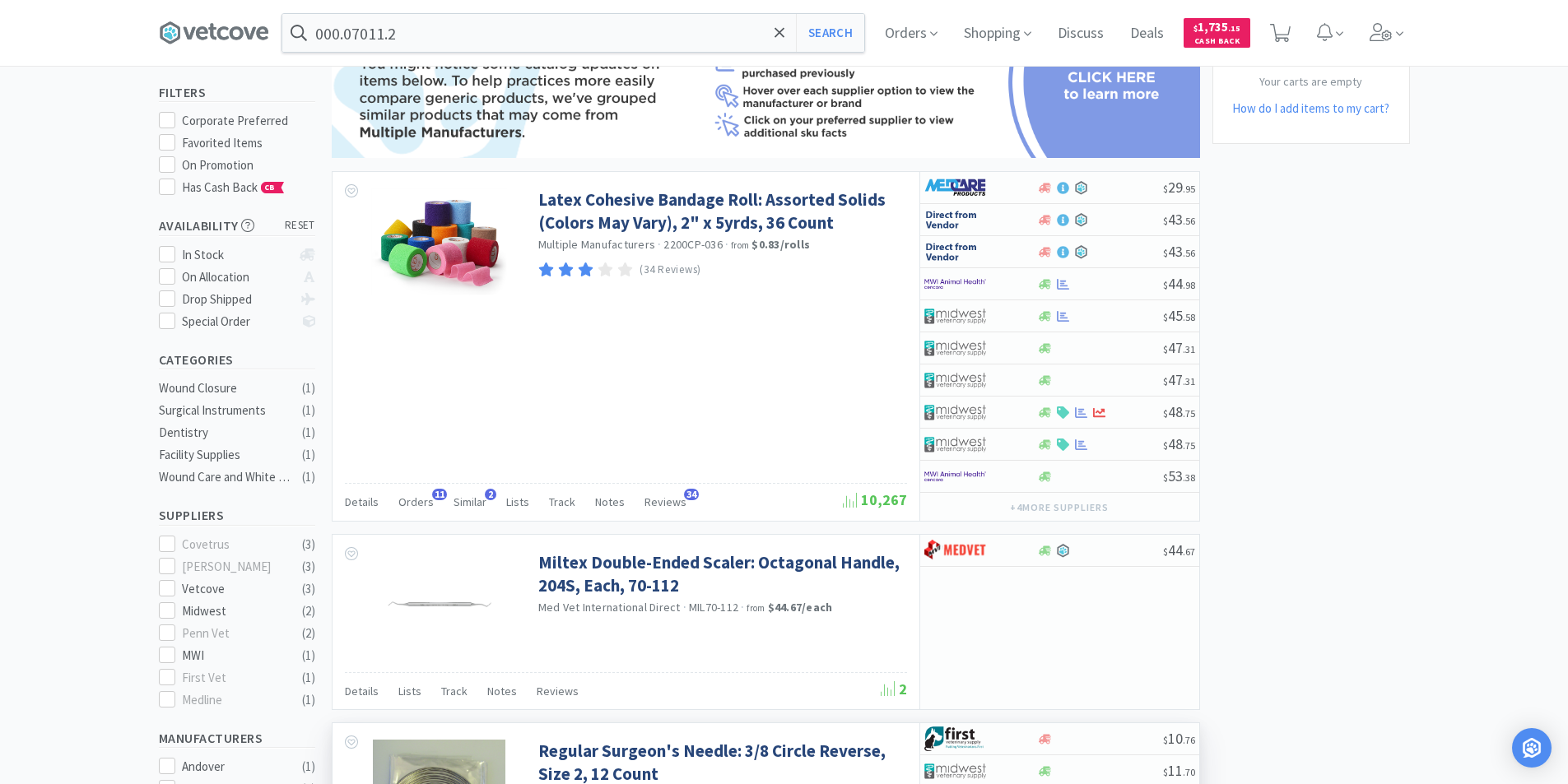
scroll to position [106, 0]
